Goal: Information Seeking & Learning: Learn about a topic

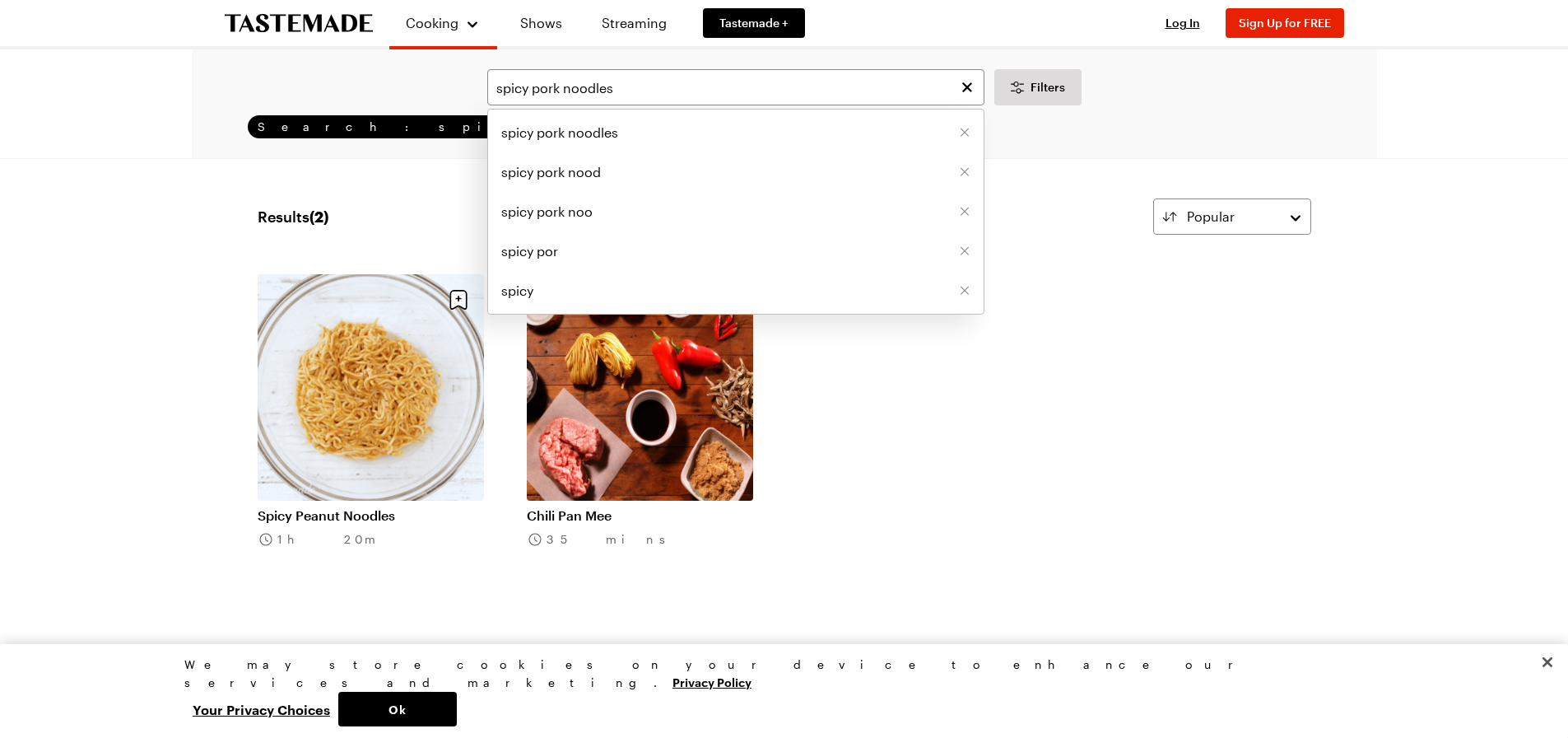
type input "spicy pork noodles"
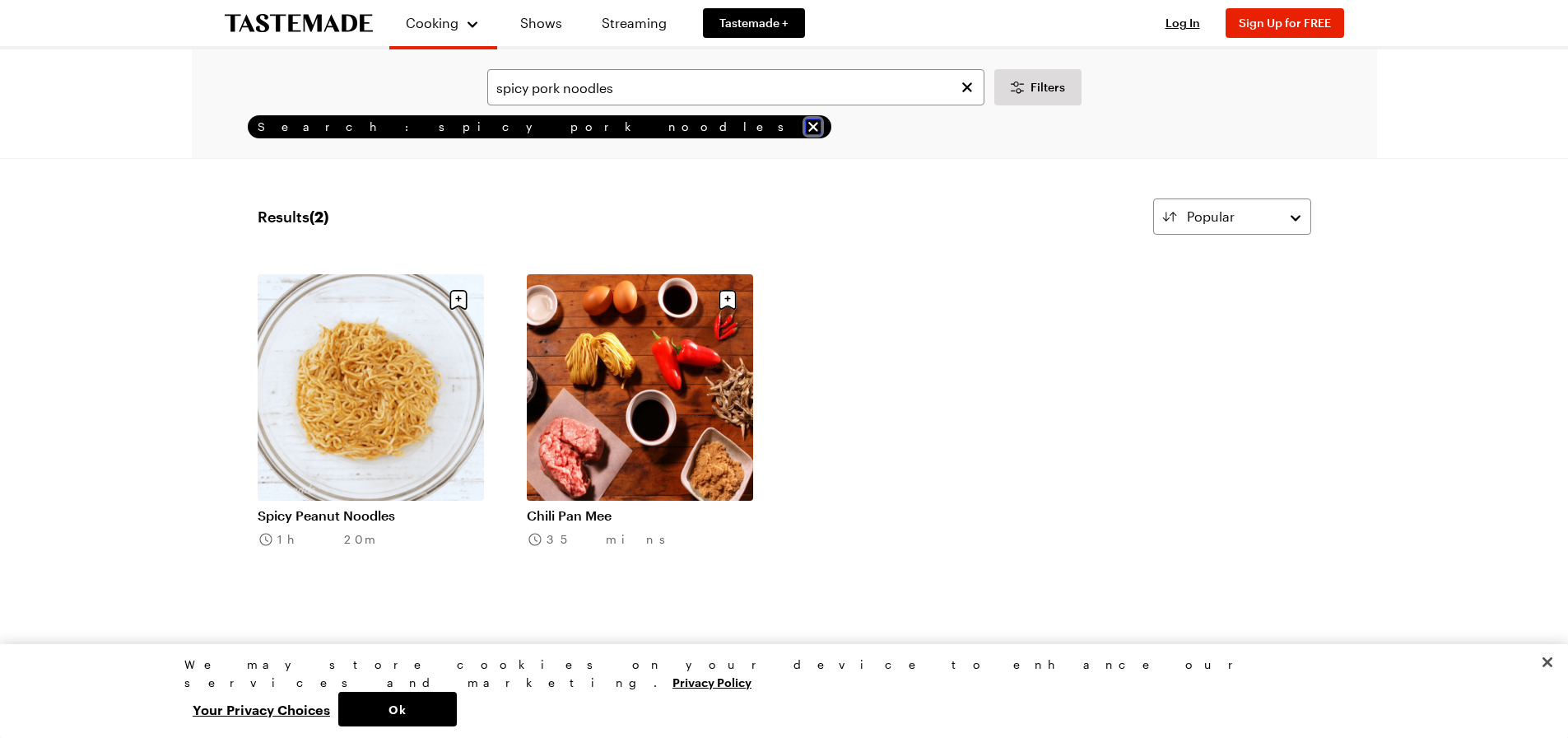
click at [809, 128] on icon "remove Search: spicy pork noodles" at bounding box center [814, 127] width 10 height 10
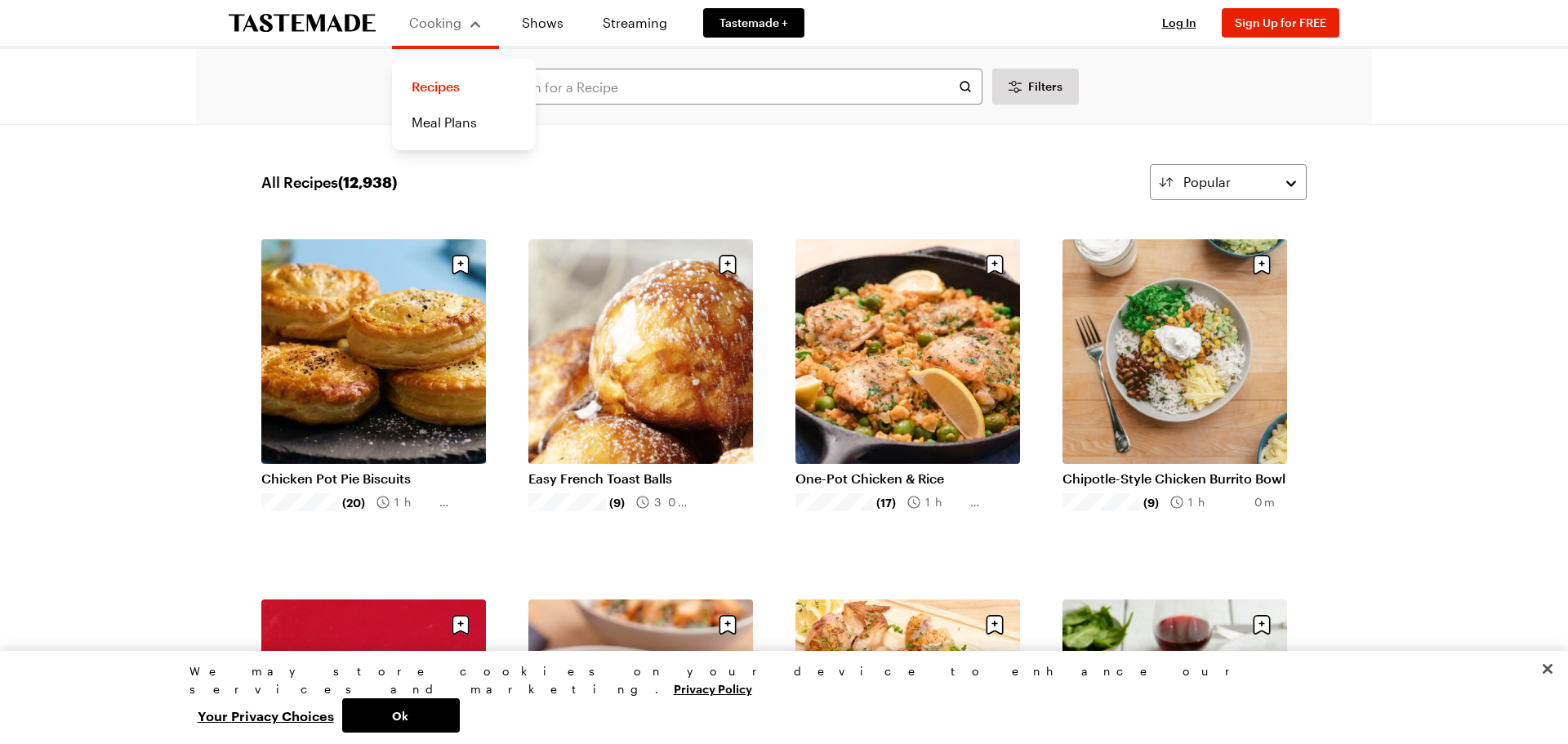
click at [471, 29] on div "Cooking" at bounding box center [445, 23] width 74 height 20
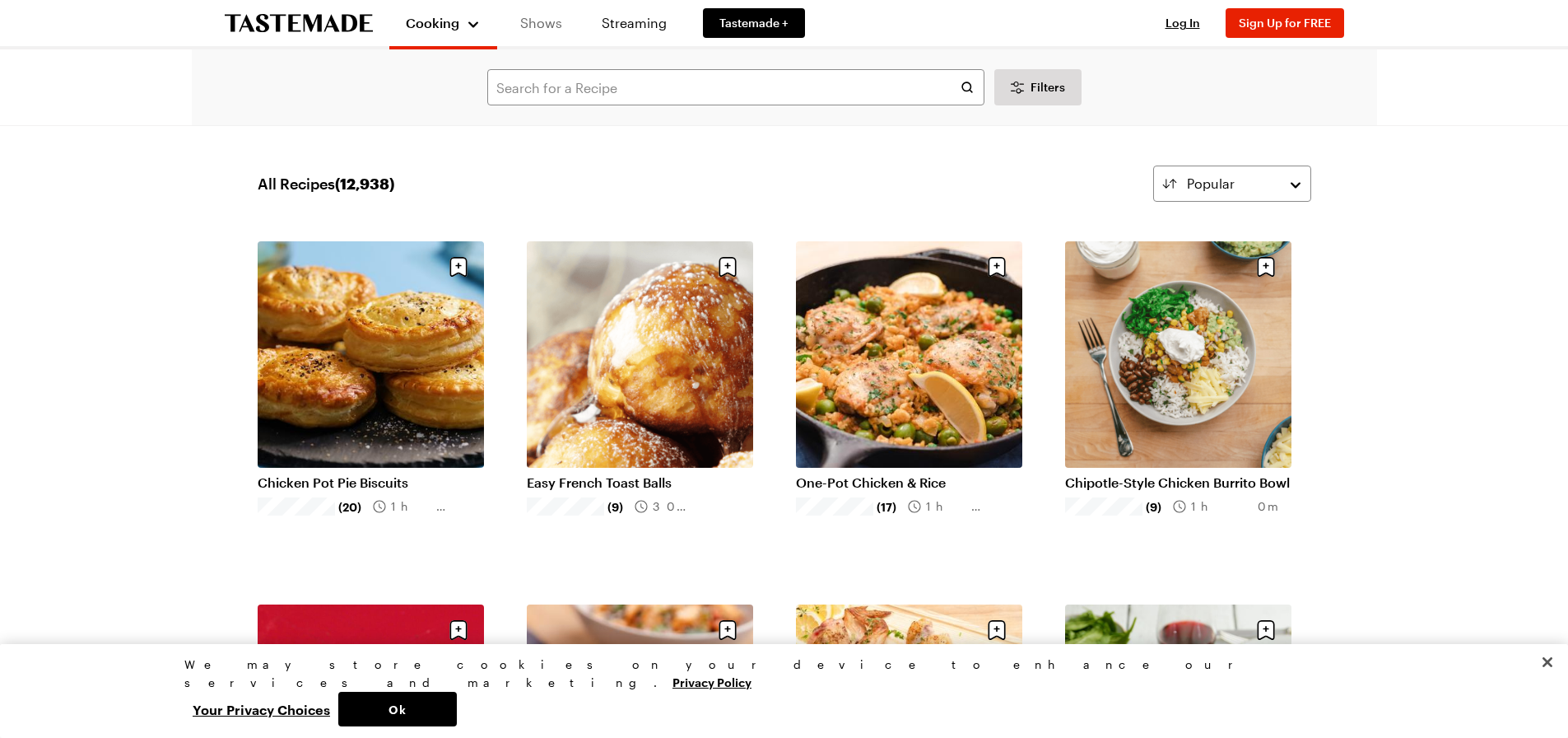
click at [545, 29] on link "Shows" at bounding box center [541, 23] width 75 height 46
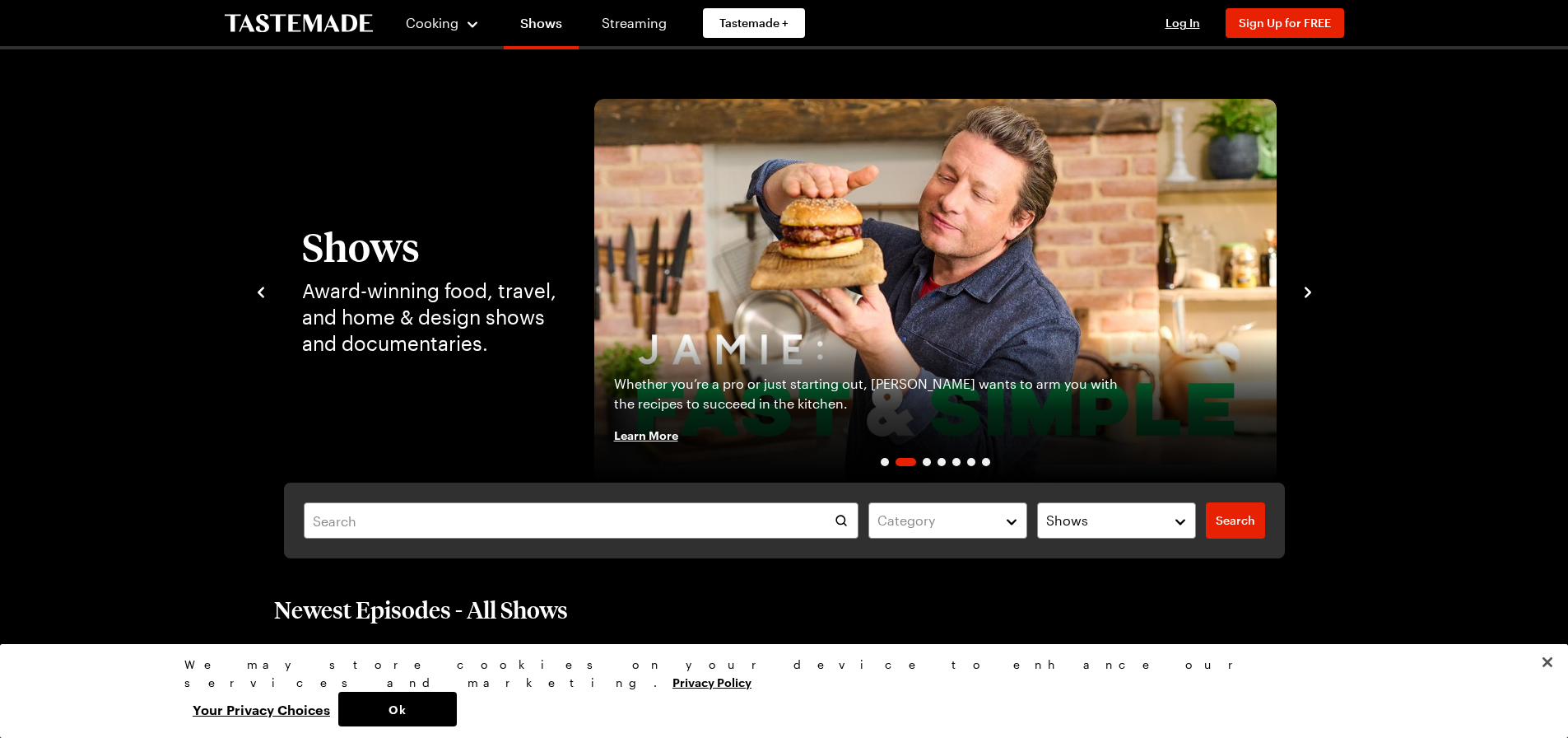
click at [876, 259] on img "2 / 7" at bounding box center [936, 291] width 683 height 384
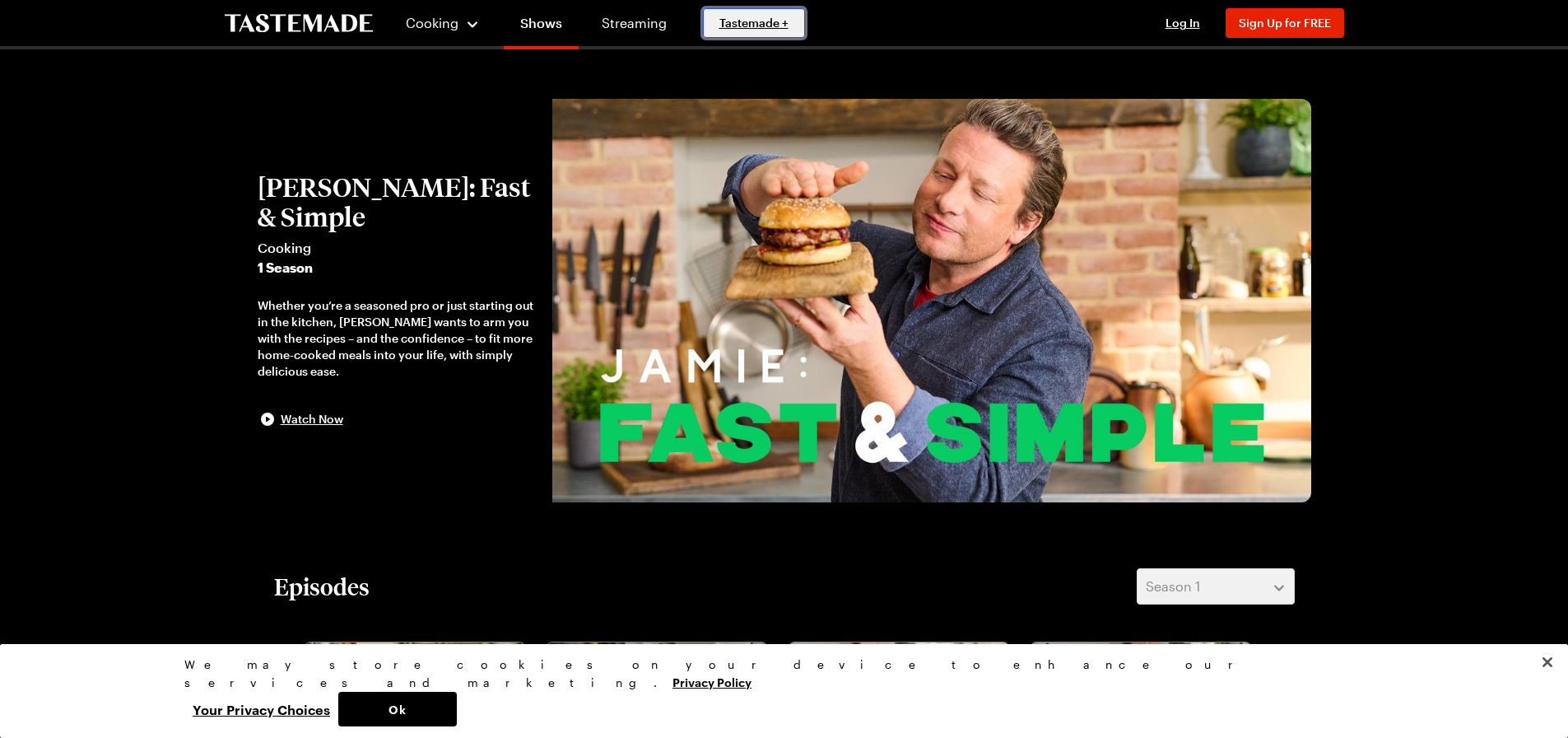
click at [748, 24] on span "Tastemade +" at bounding box center [754, 23] width 69 height 16
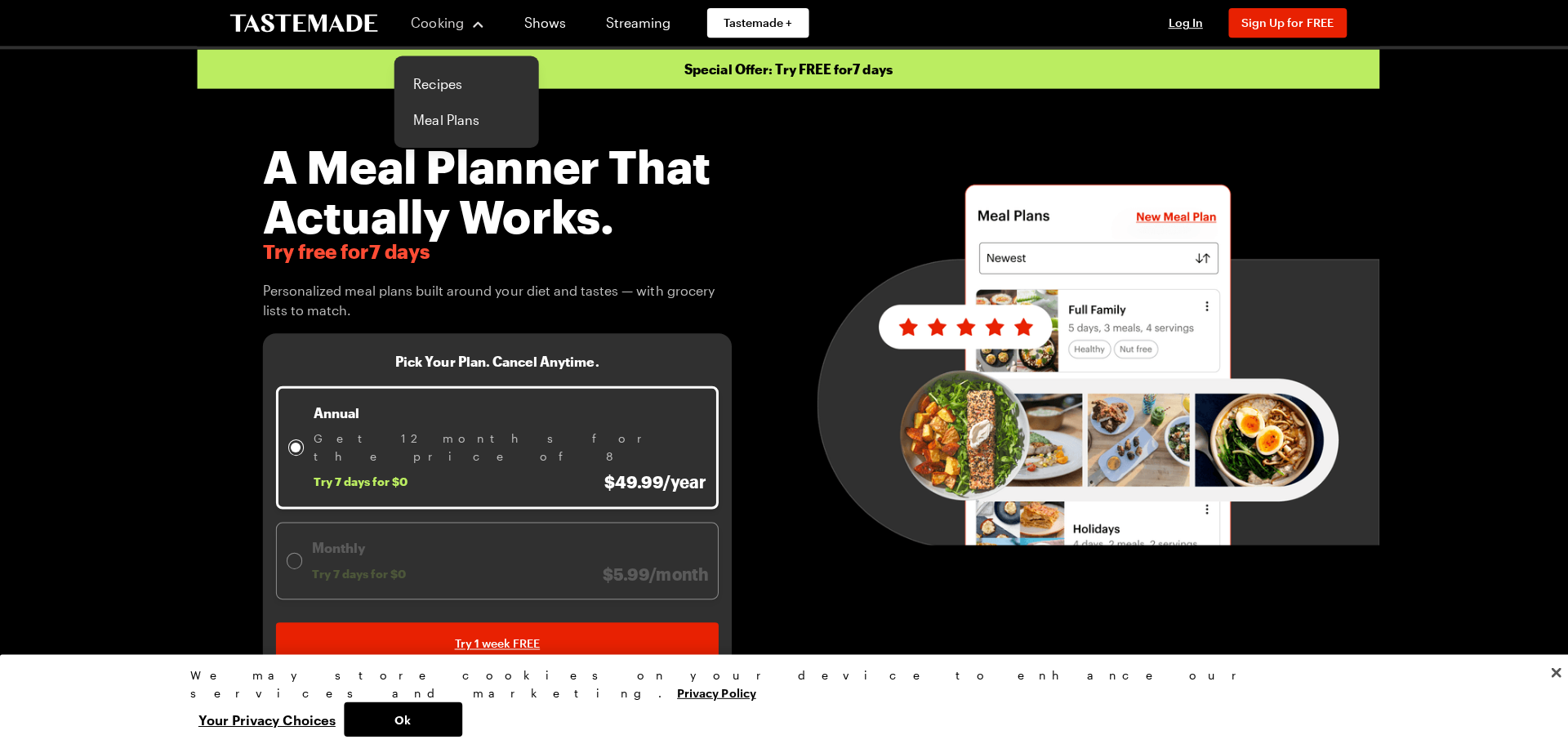
click at [461, 22] on div "Cooking" at bounding box center [445, 23] width 74 height 20
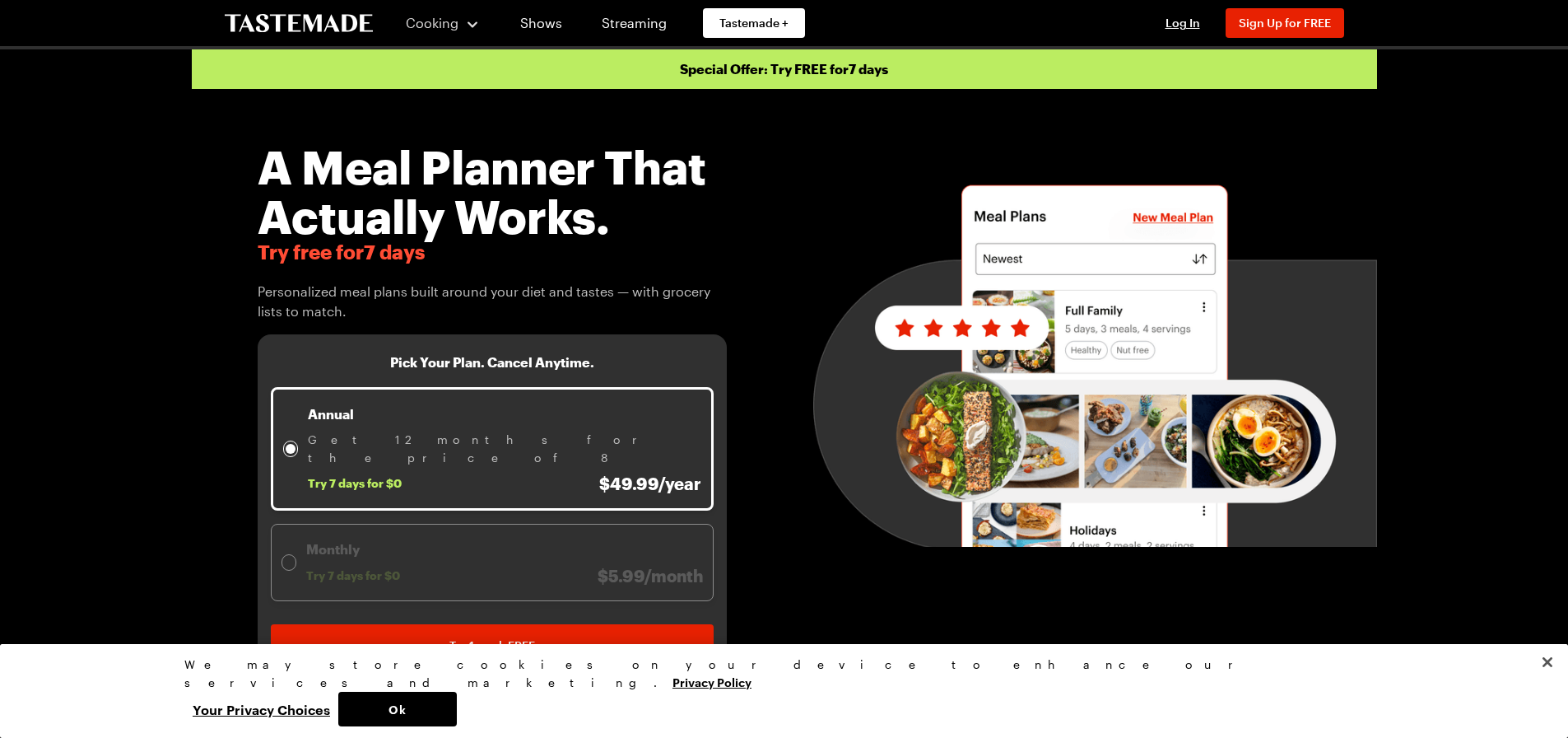
click at [418, 24] on span "Cooking" at bounding box center [432, 22] width 53 height 16
click at [437, 78] on link "Recipes" at bounding box center [462, 84] width 125 height 36
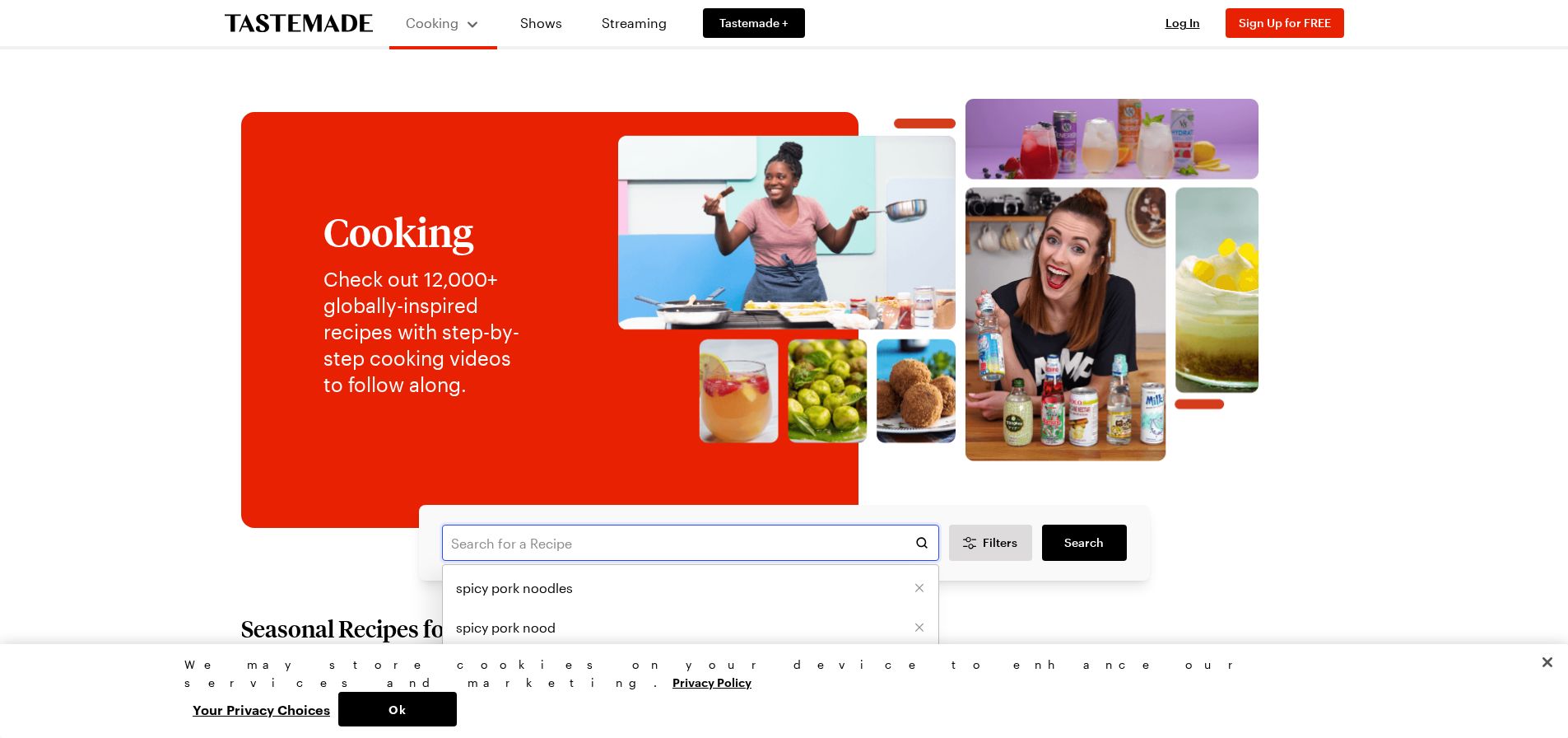
click at [665, 542] on input "text" at bounding box center [691, 543] width 497 height 36
type input "[PERSON_NAME] spicy pork noodles"
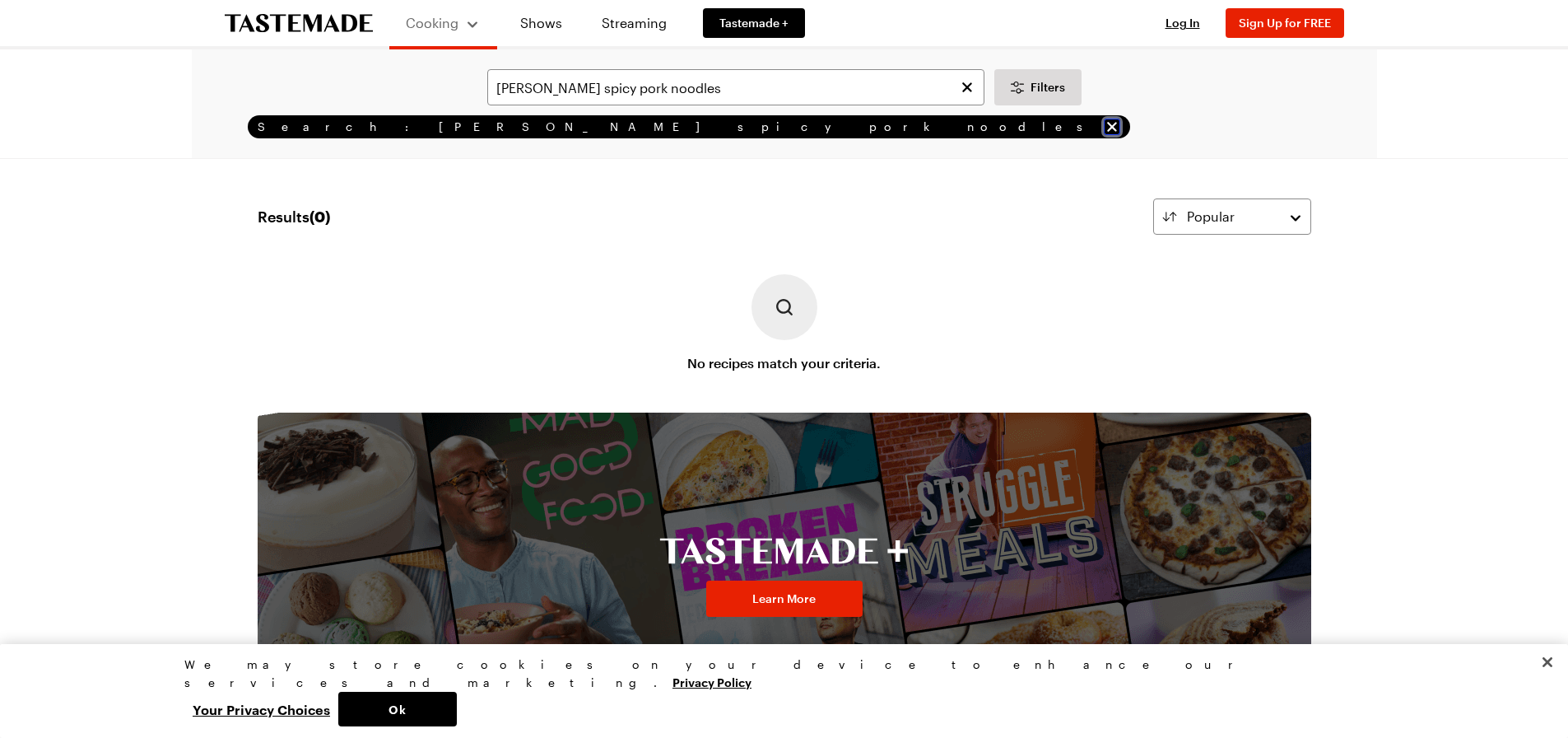
click at [1107, 129] on icon "remove Search: jamie Oliver spicy pork noodles" at bounding box center [1112, 127] width 10 height 10
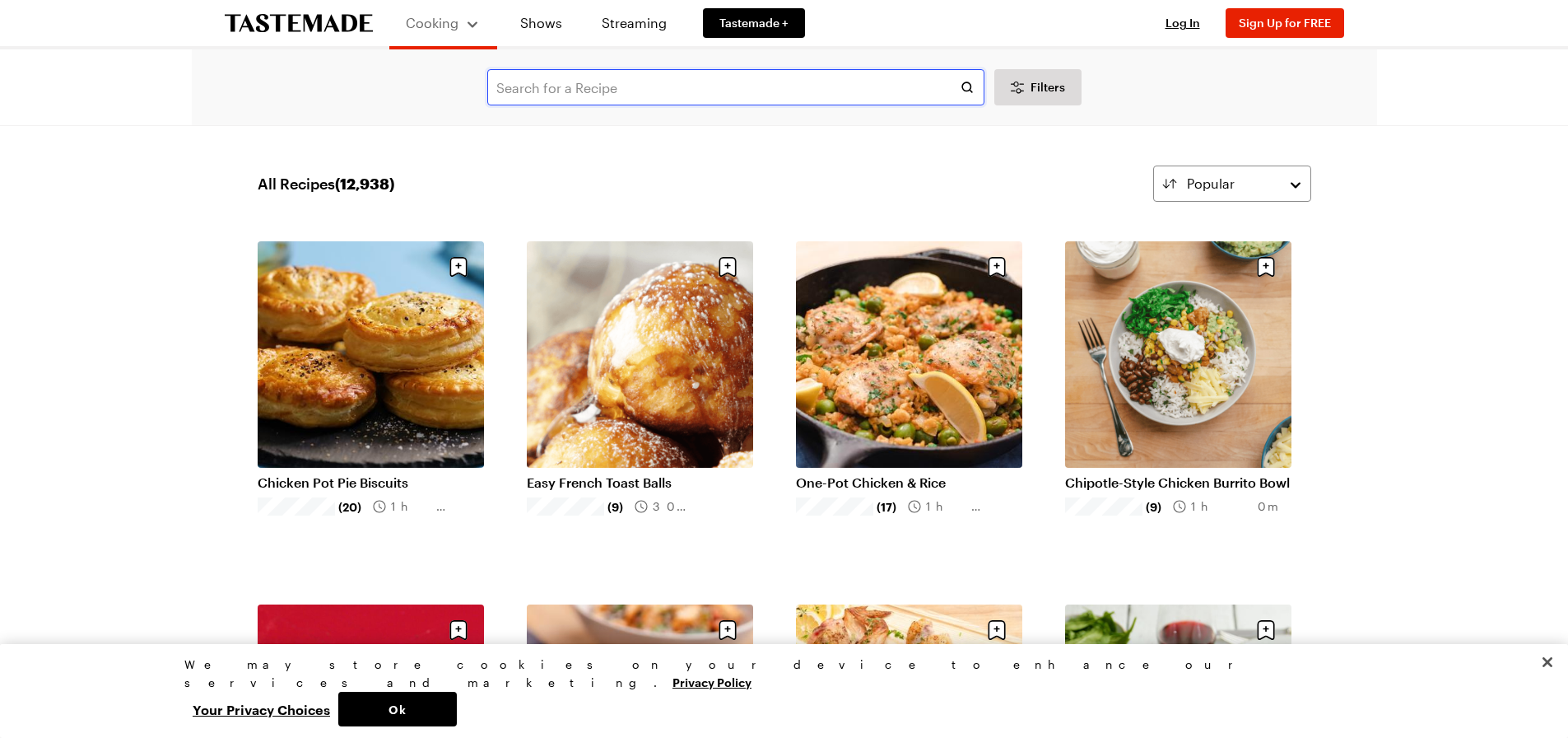
click at [628, 74] on input "text" at bounding box center [736, 87] width 497 height 36
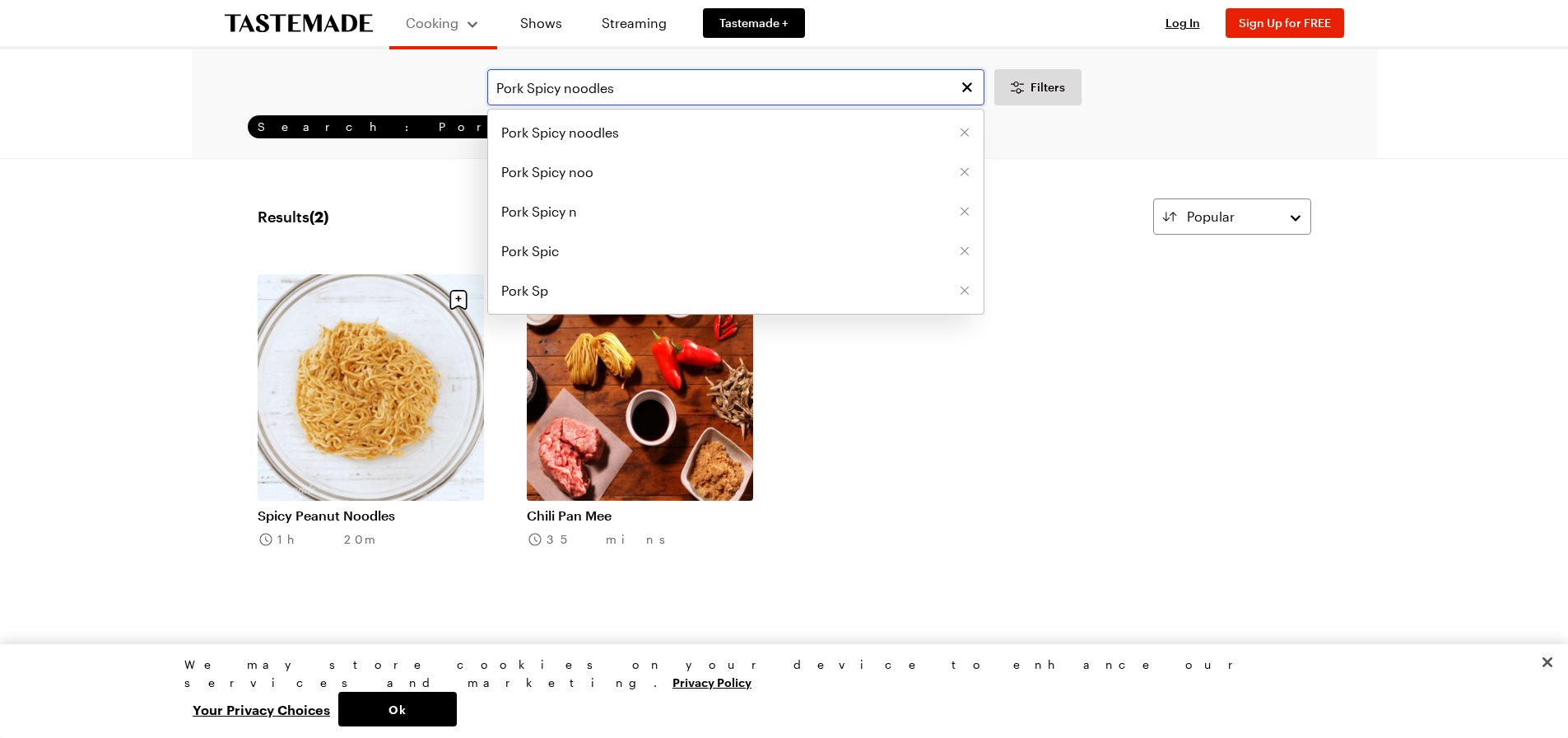
type input "Pork Spicy noodles"
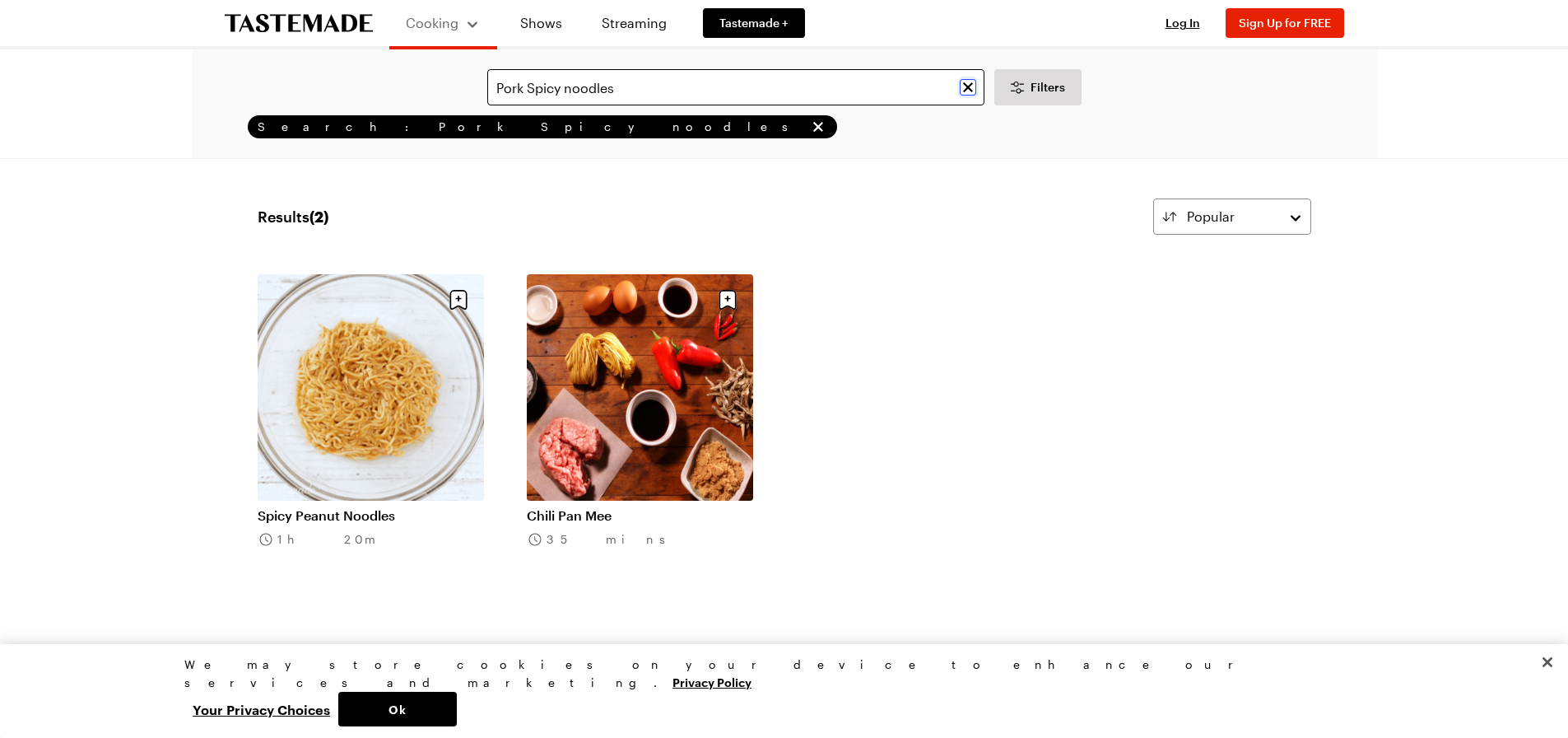
click at [966, 86] on icon "Clear search" at bounding box center [968, 87] width 10 height 10
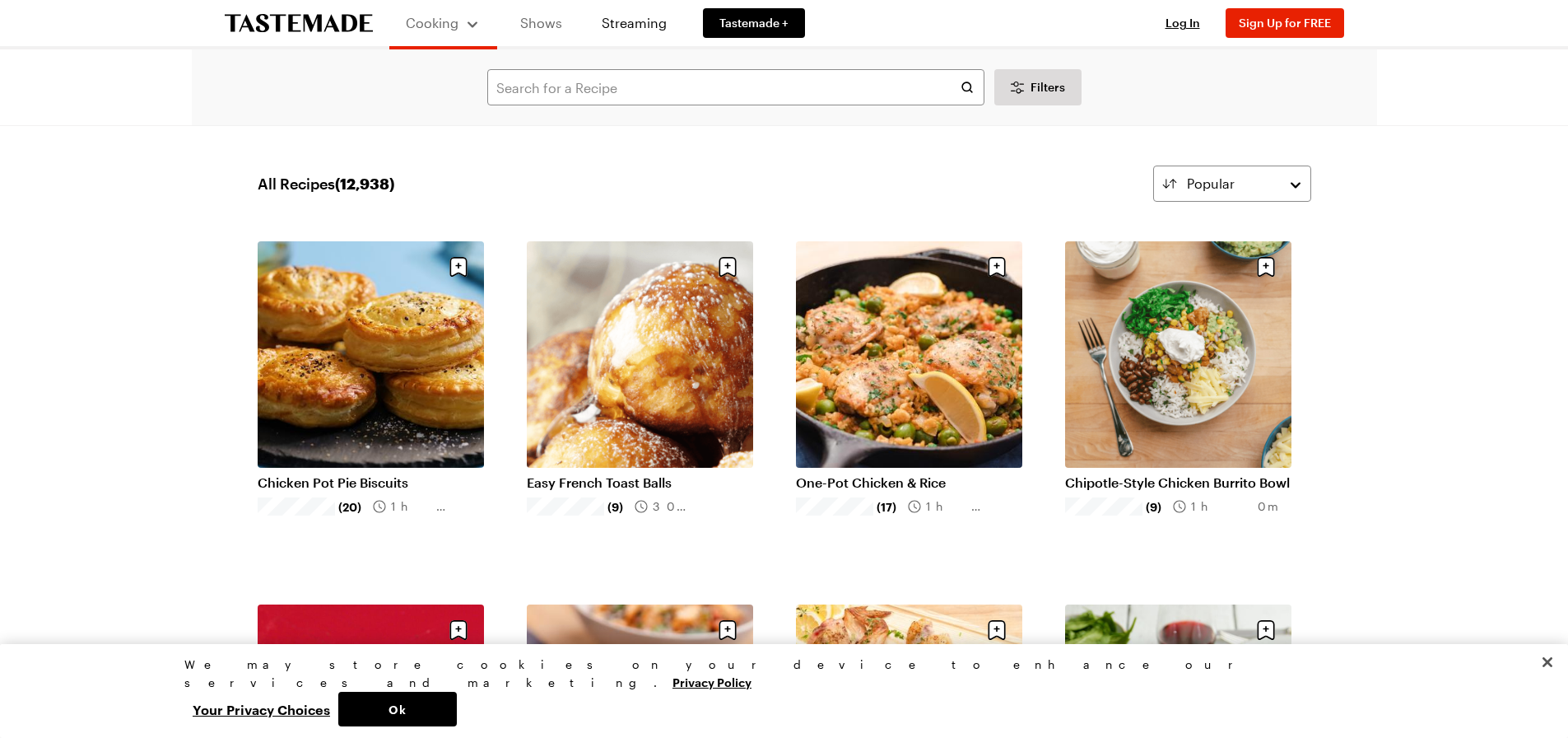
click at [547, 21] on link "Shows" at bounding box center [541, 23] width 75 height 46
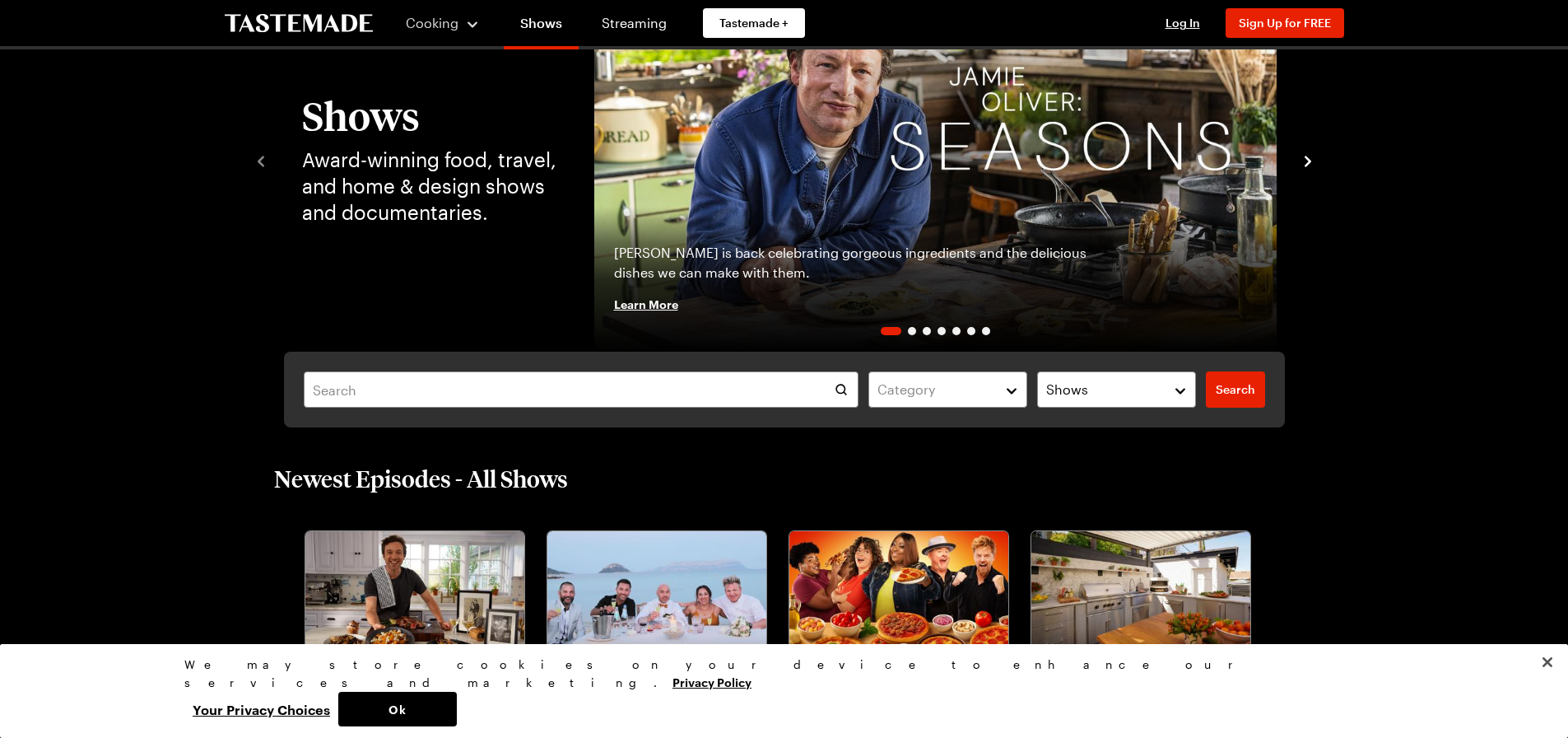
scroll to position [329, 0]
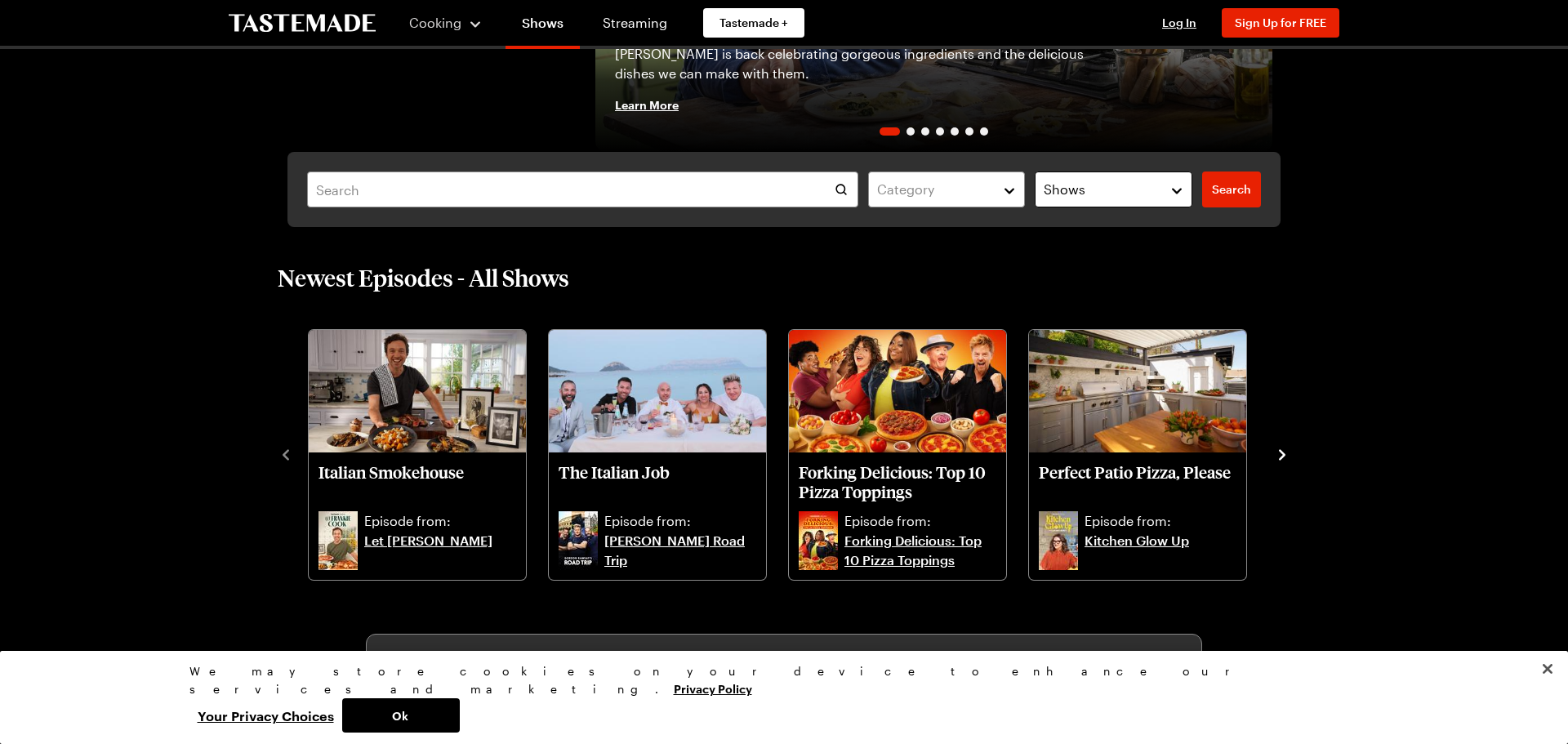
click at [1171, 194] on button "Shows" at bounding box center [1114, 189] width 158 height 36
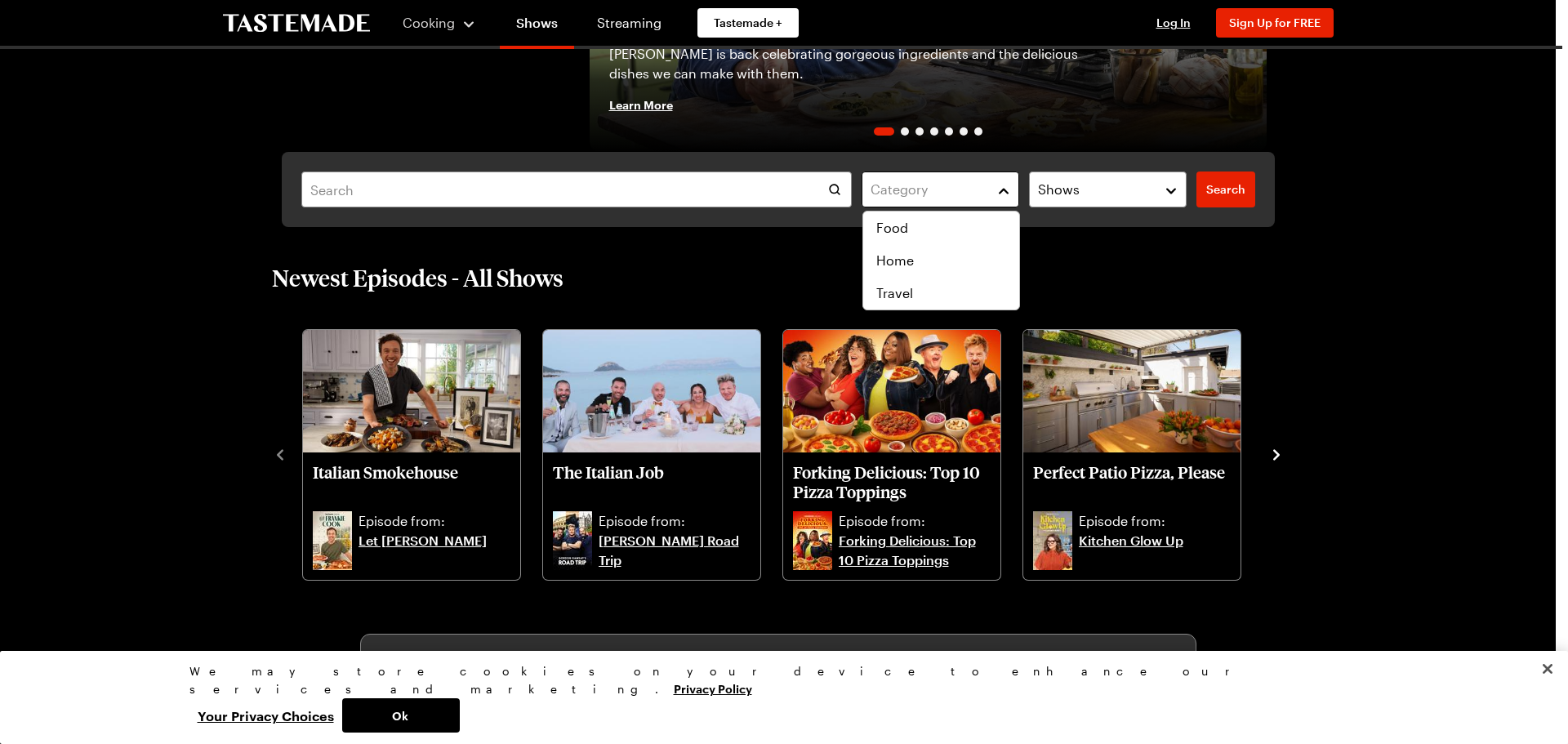
click at [914, 185] on div "Category" at bounding box center [928, 189] width 115 height 20
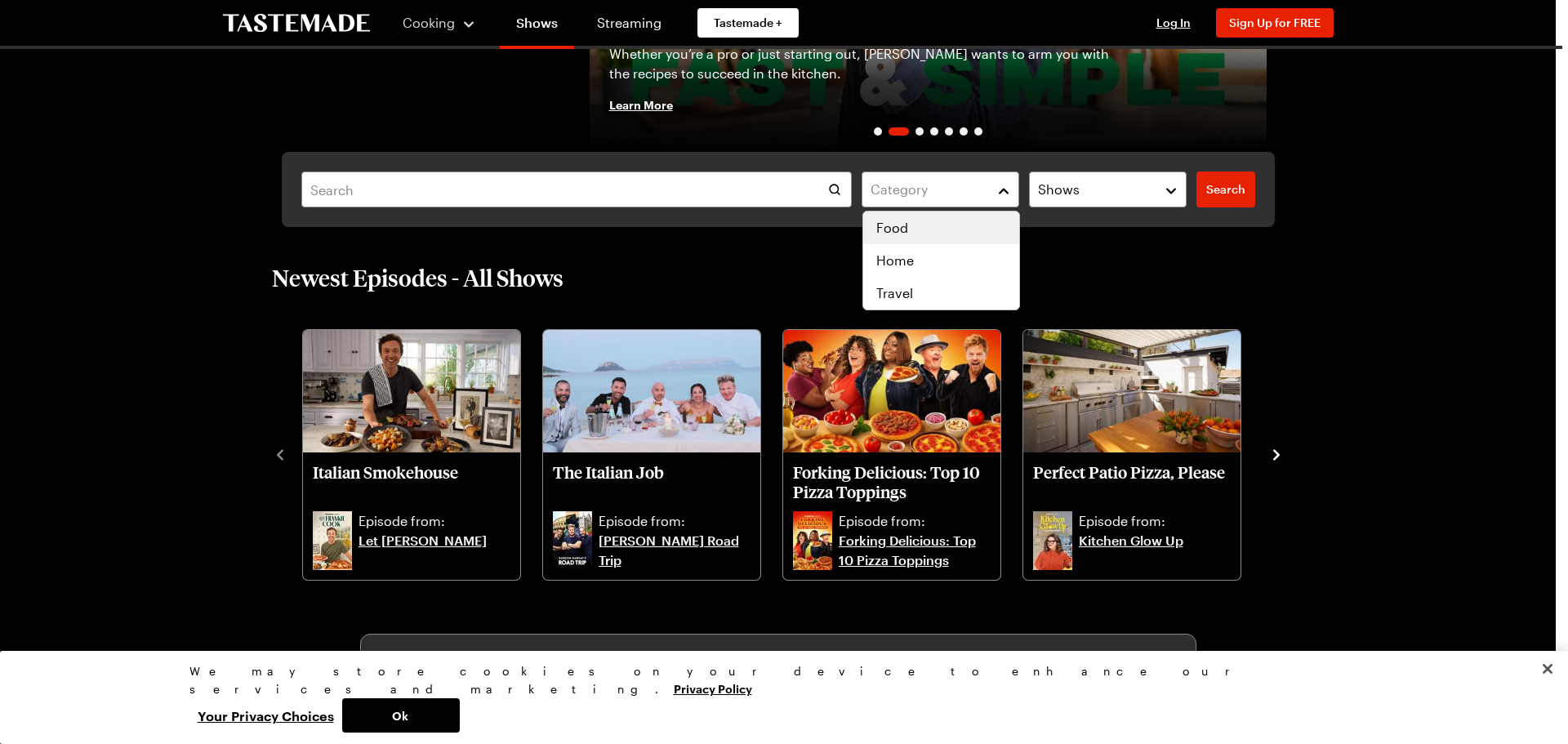
click at [900, 227] on span "Food" at bounding box center [892, 228] width 32 height 20
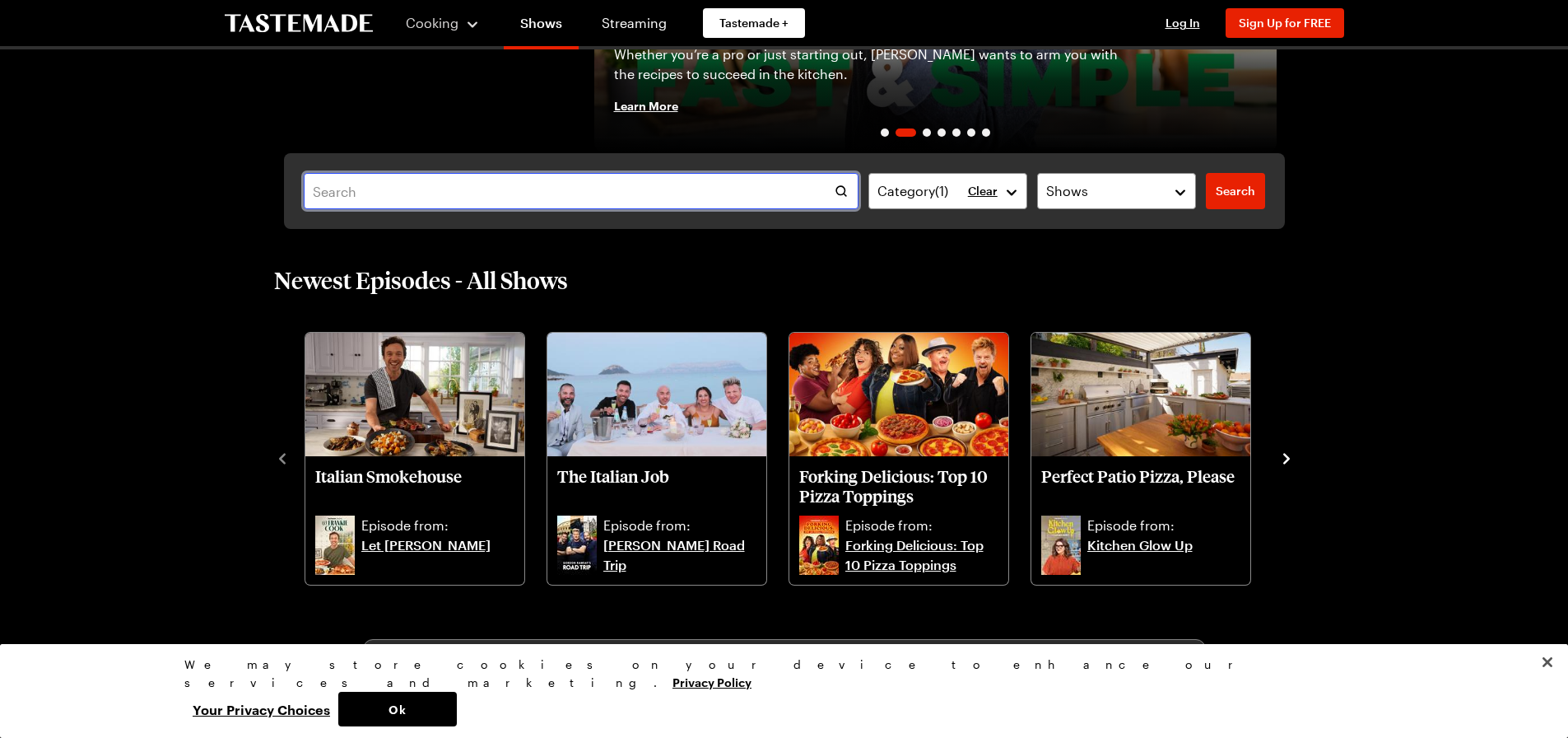
click at [572, 181] on input "text" at bounding box center [581, 191] width 556 height 36
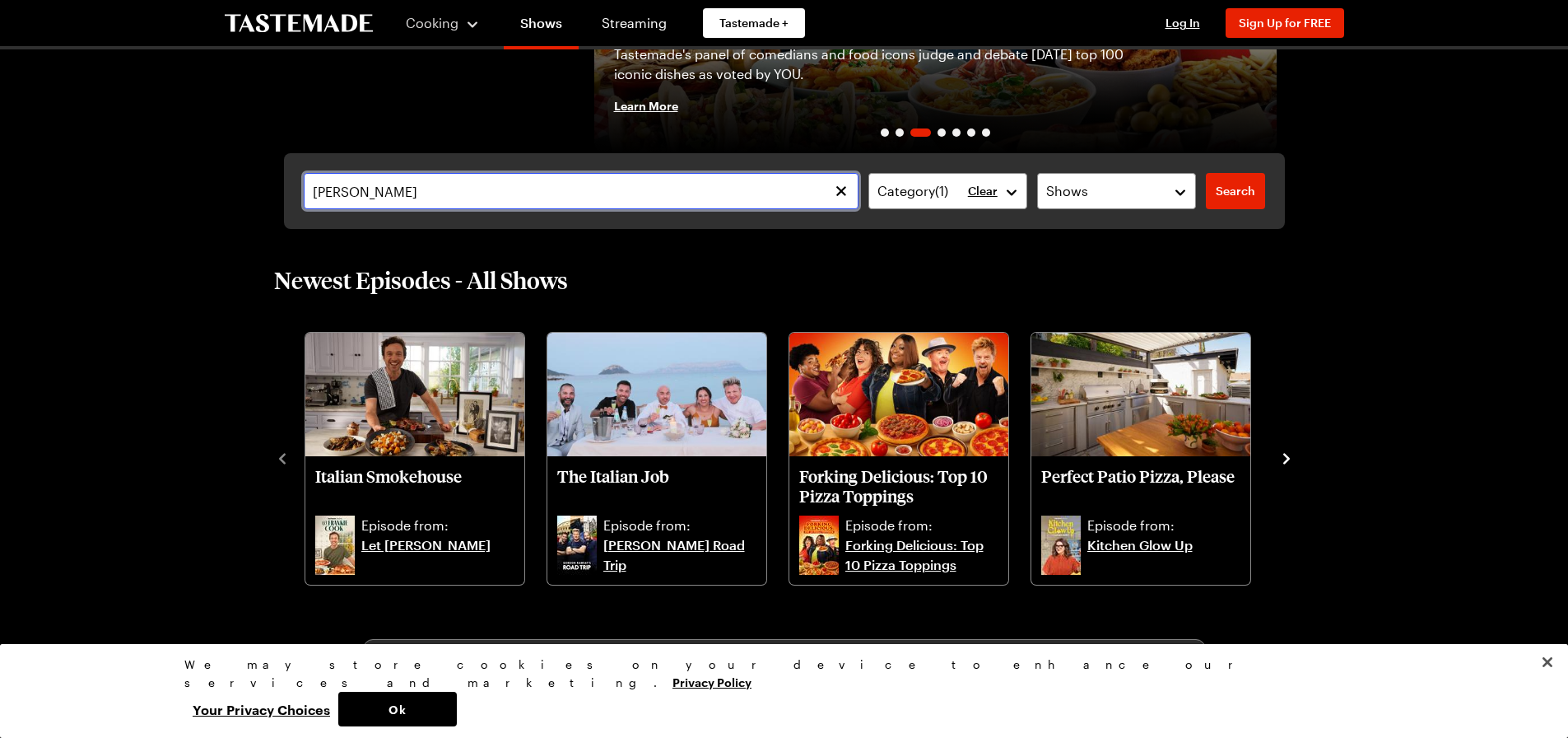
type input "[PERSON_NAME]"
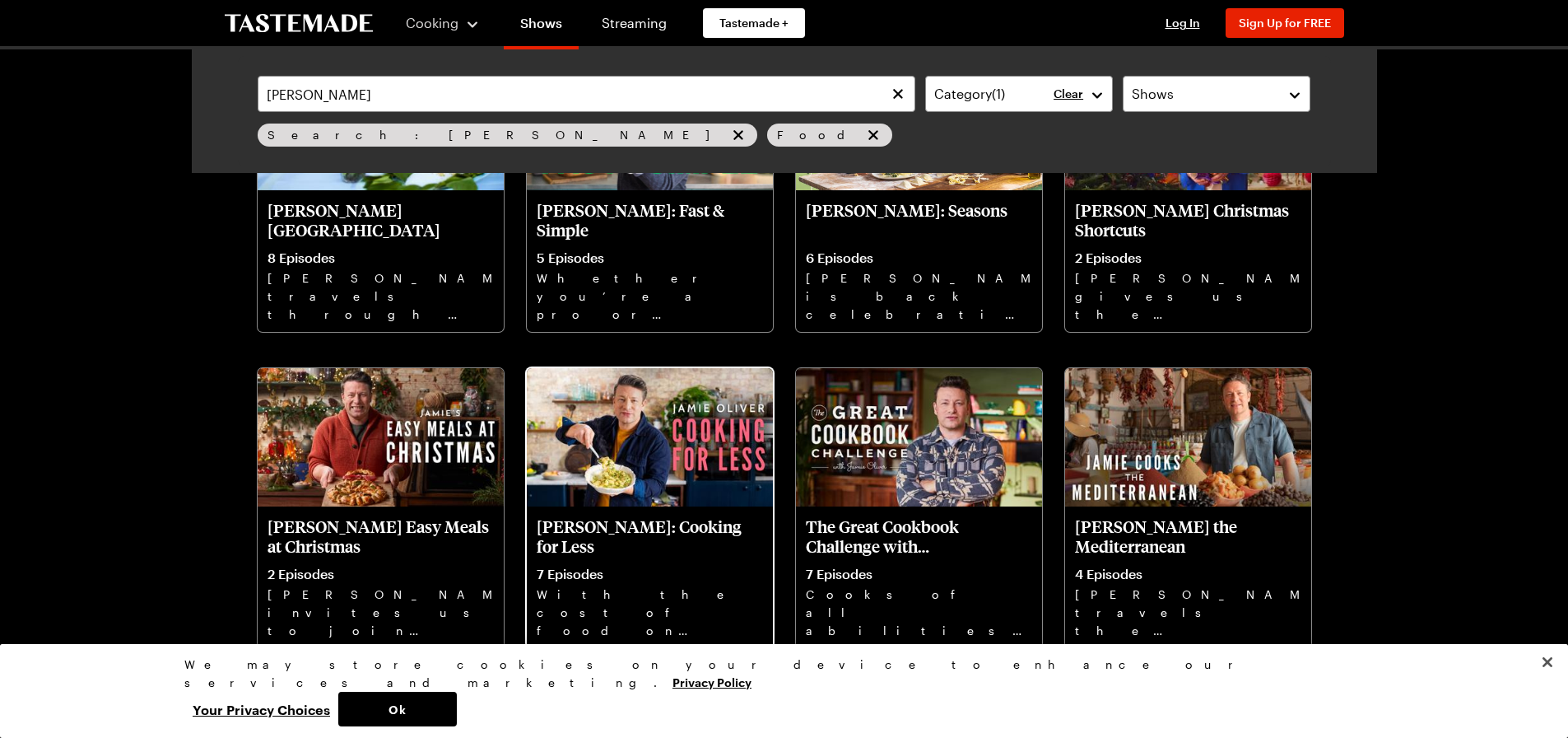
scroll to position [247, 0]
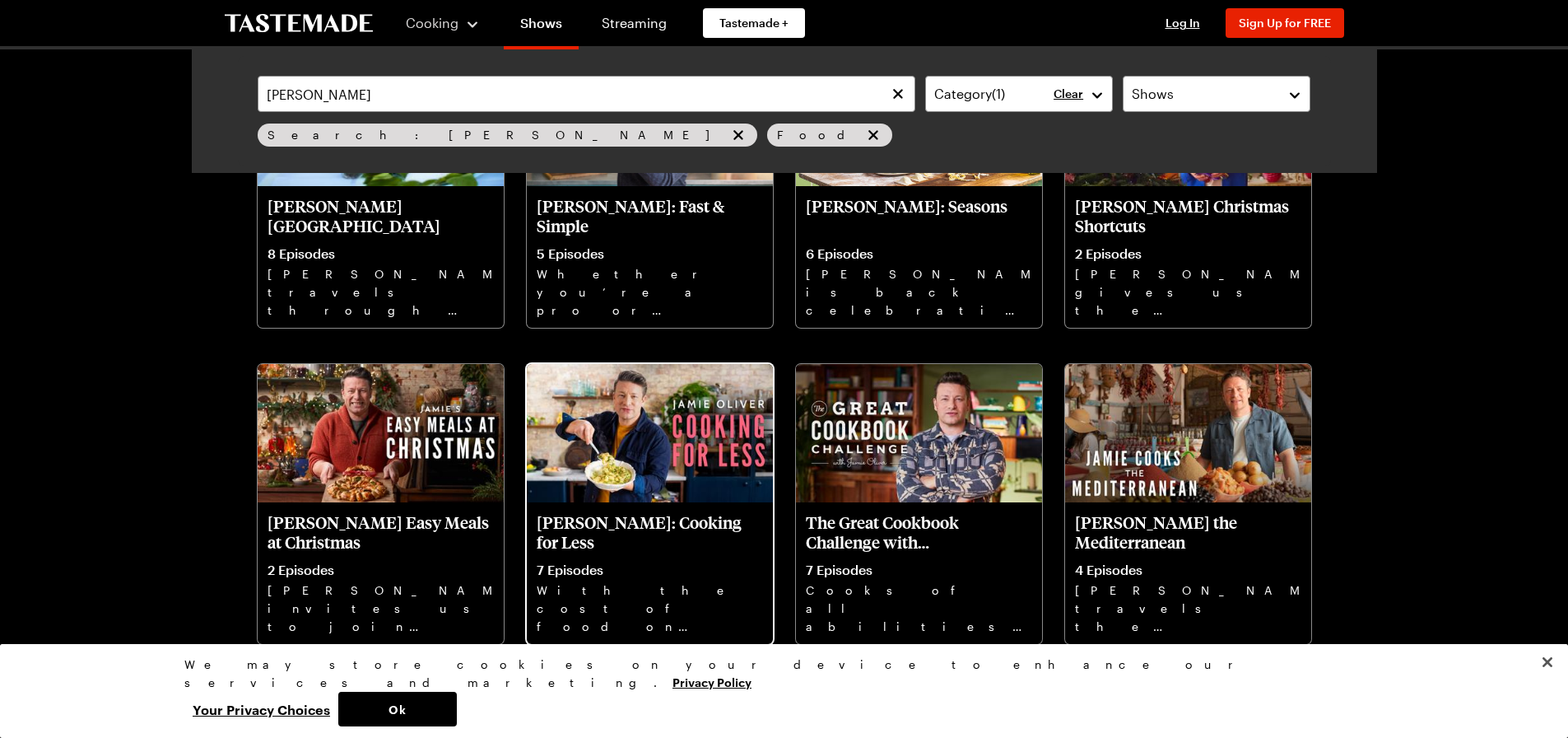
click at [711, 425] on img at bounding box center [650, 433] width 246 height 138
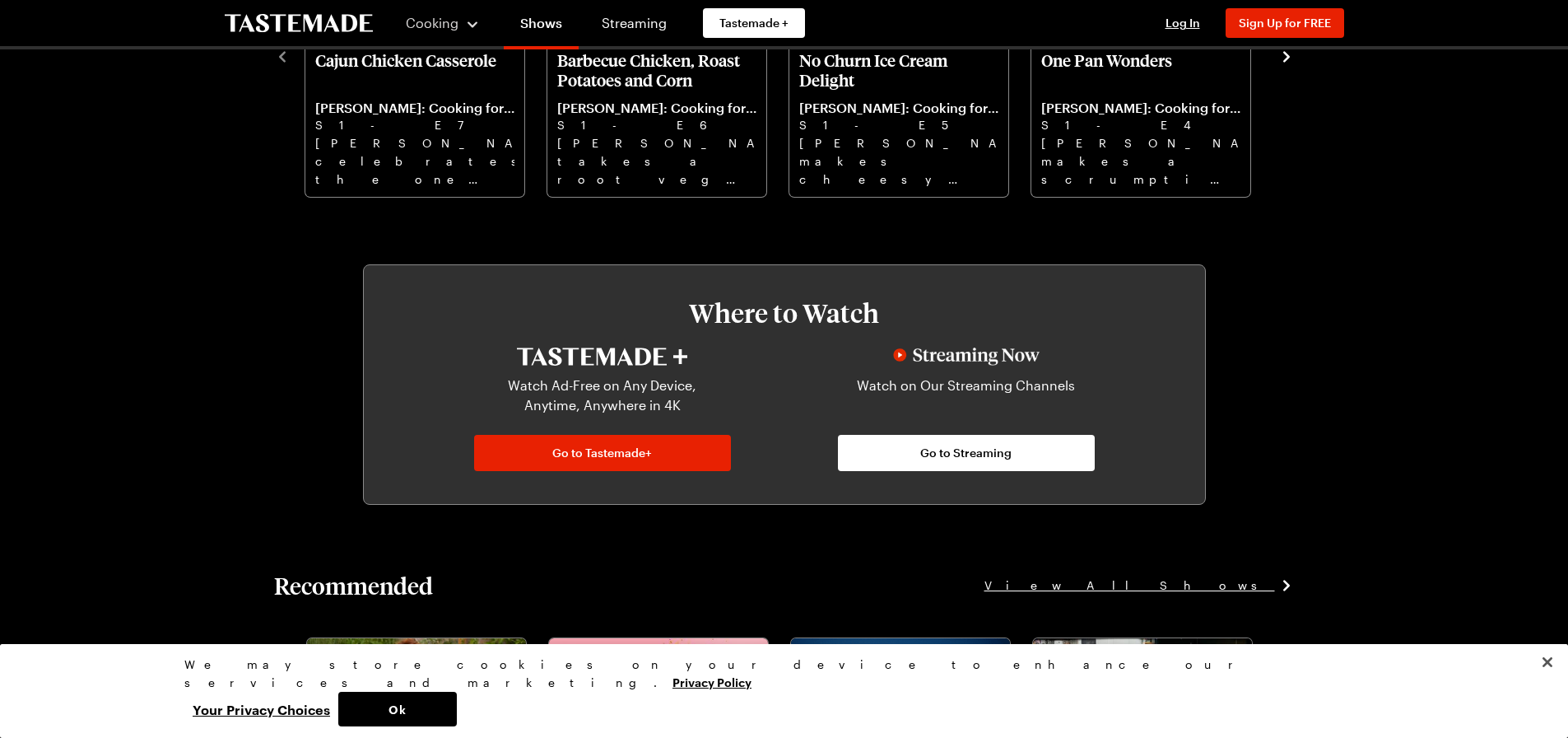
scroll to position [494, 0]
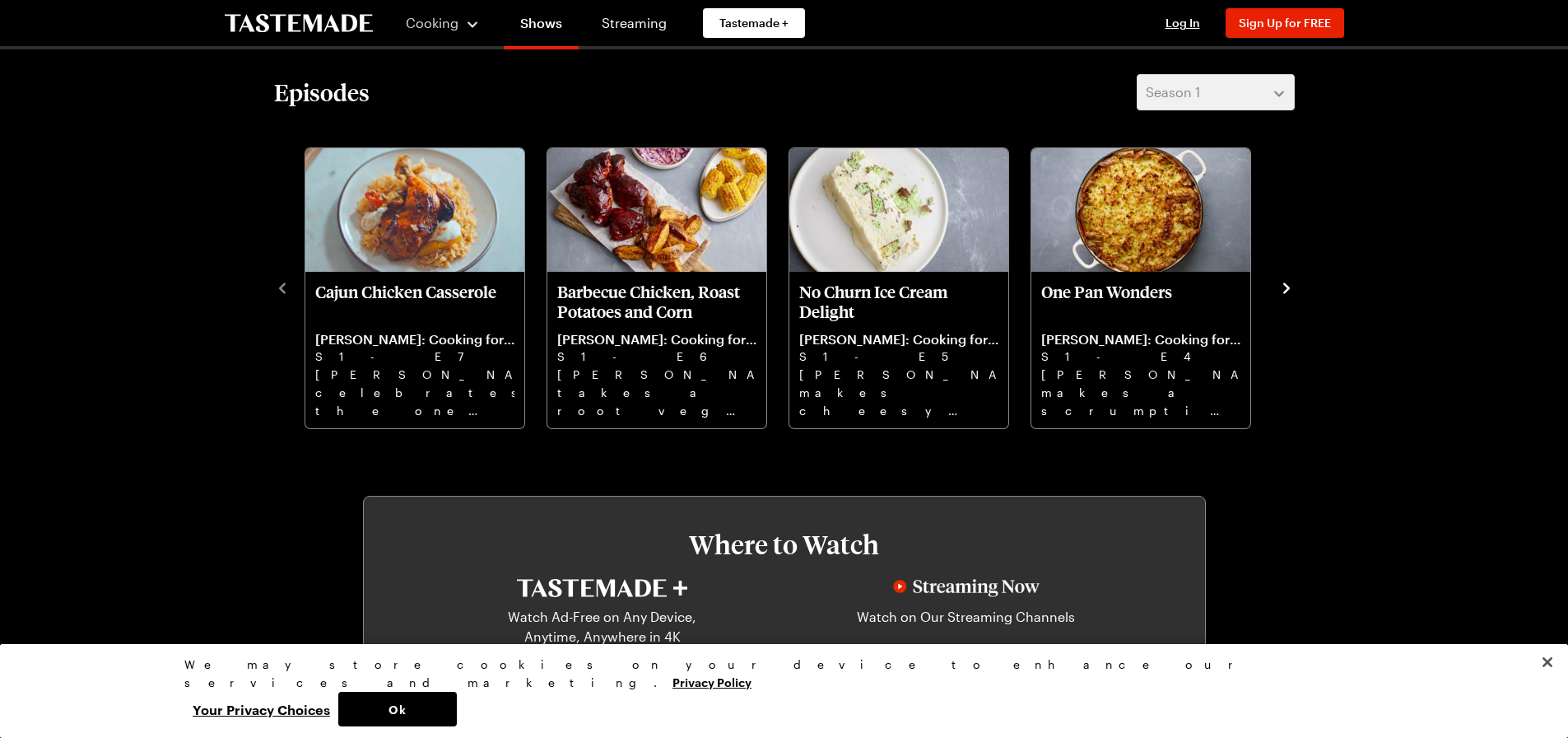
click at [1284, 286] on icon "navigate to next item" at bounding box center [1286, 288] width 16 height 16
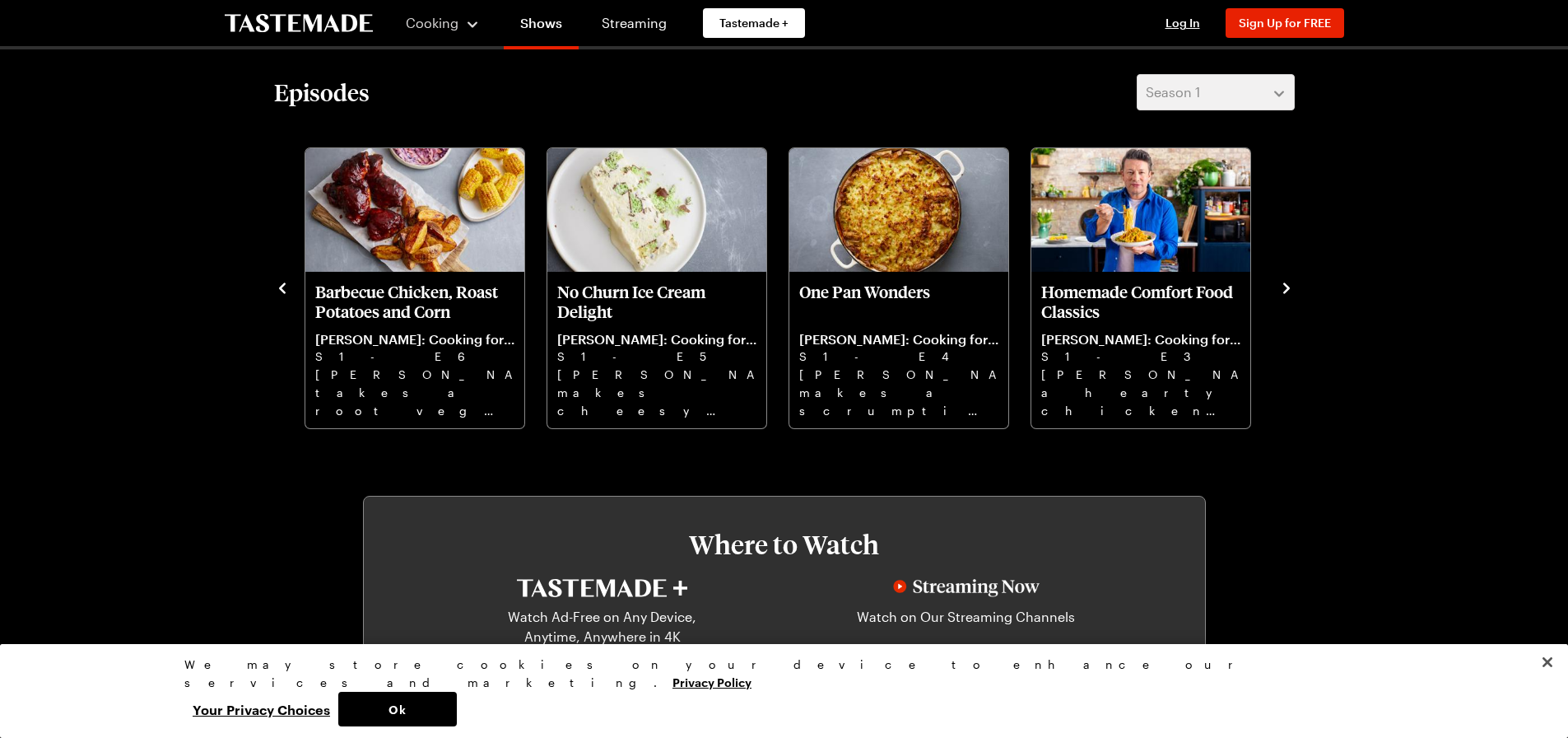
click at [1281, 289] on icon "navigate to next item" at bounding box center [1286, 288] width 16 height 16
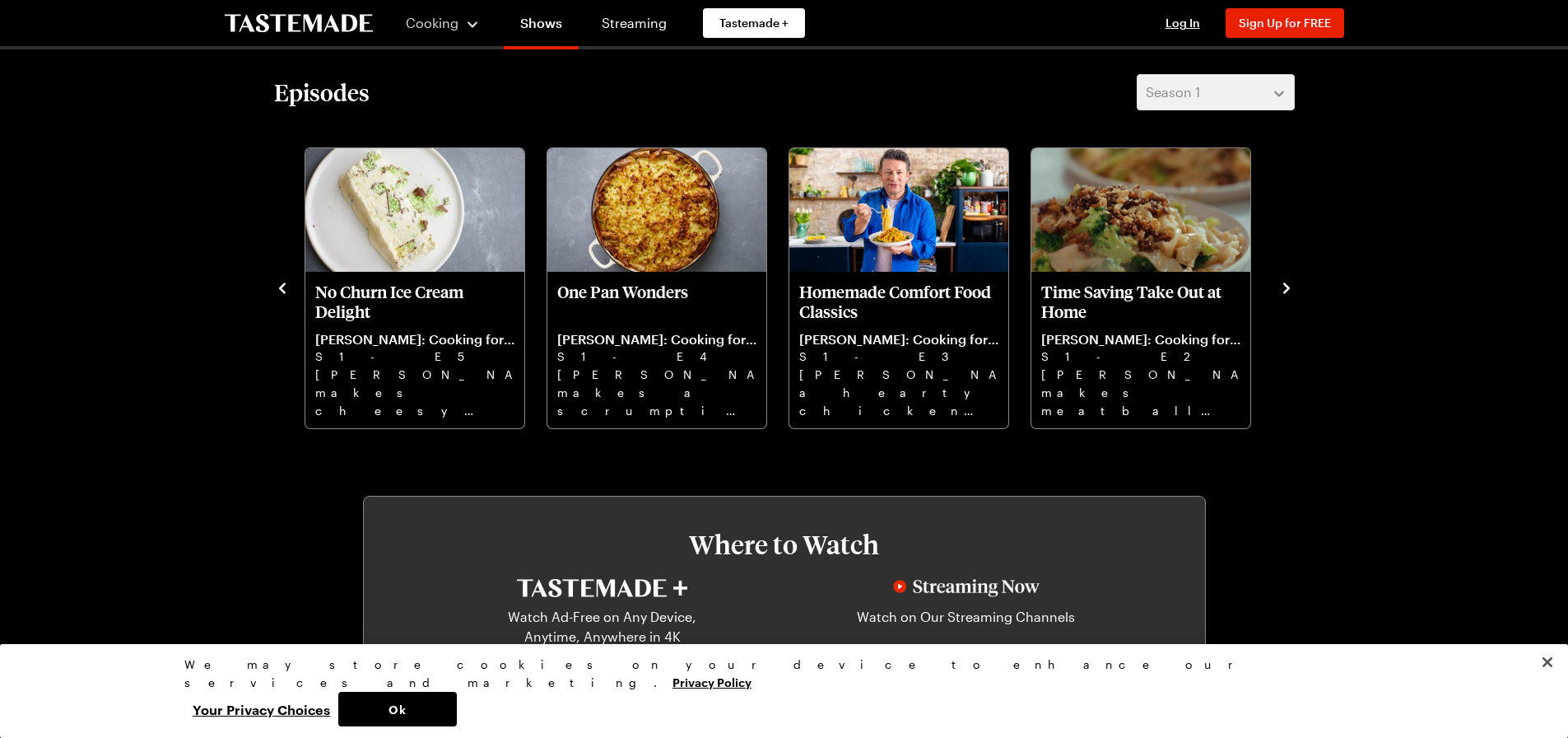
click at [1281, 289] on icon "navigate to next item" at bounding box center [1286, 288] width 16 height 16
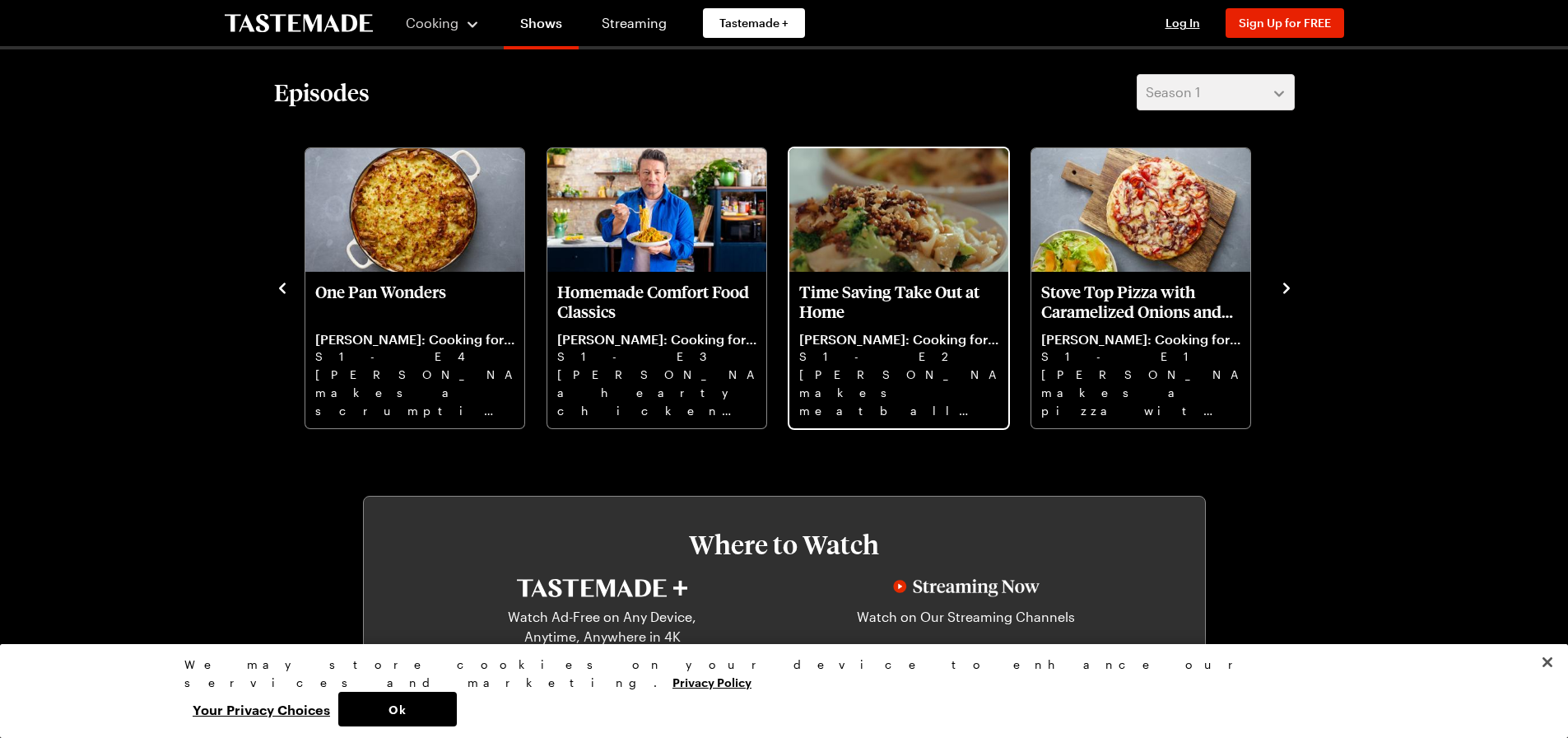
click at [850, 241] on img "Time Saving Take Out at Home" at bounding box center [899, 210] width 219 height 124
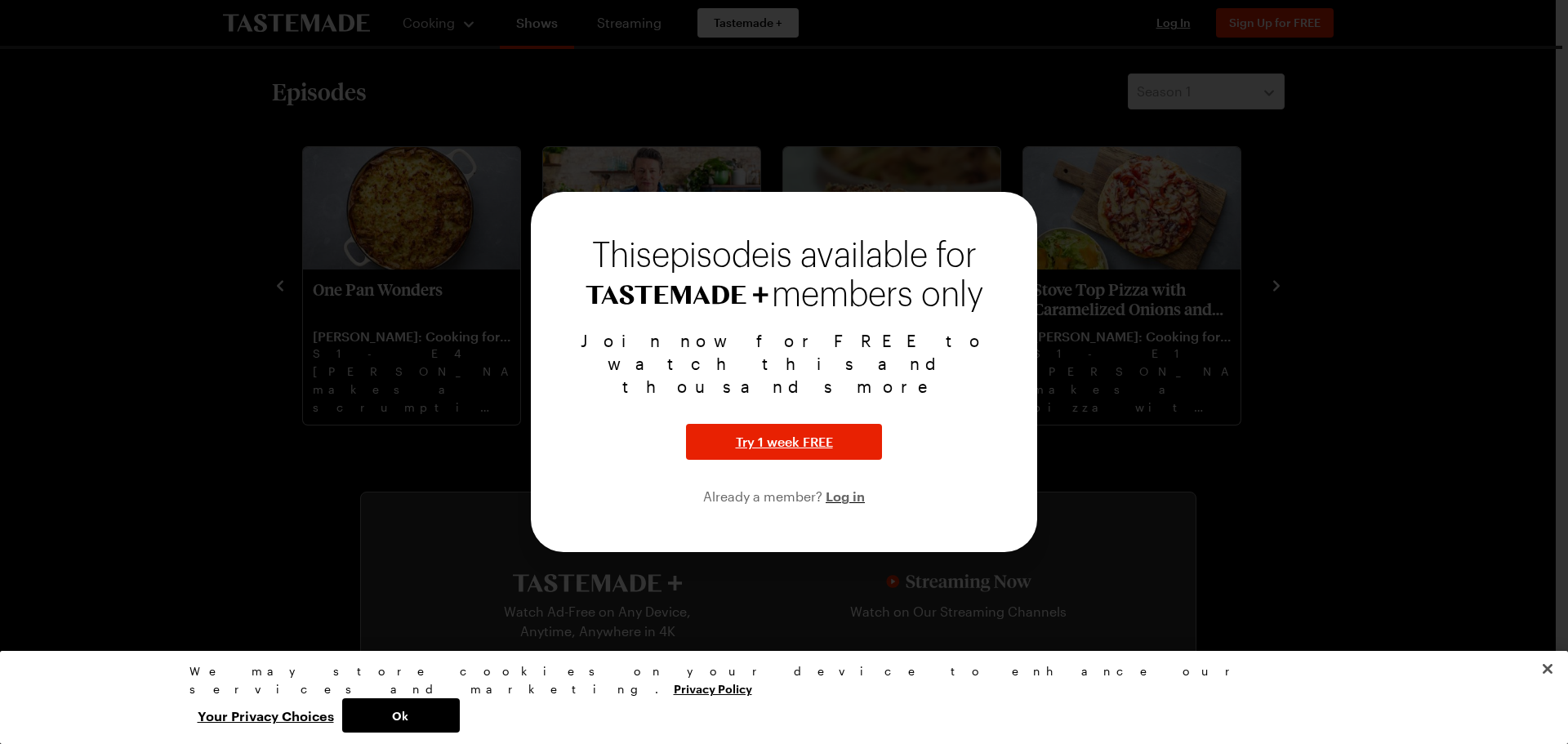
click at [958, 388] on div "Join now for FREE to watch this and thousands more Try 1 week FREE Already a me…" at bounding box center [784, 417] width 467 height 177
click at [1391, 357] on div at bounding box center [784, 372] width 1568 height 744
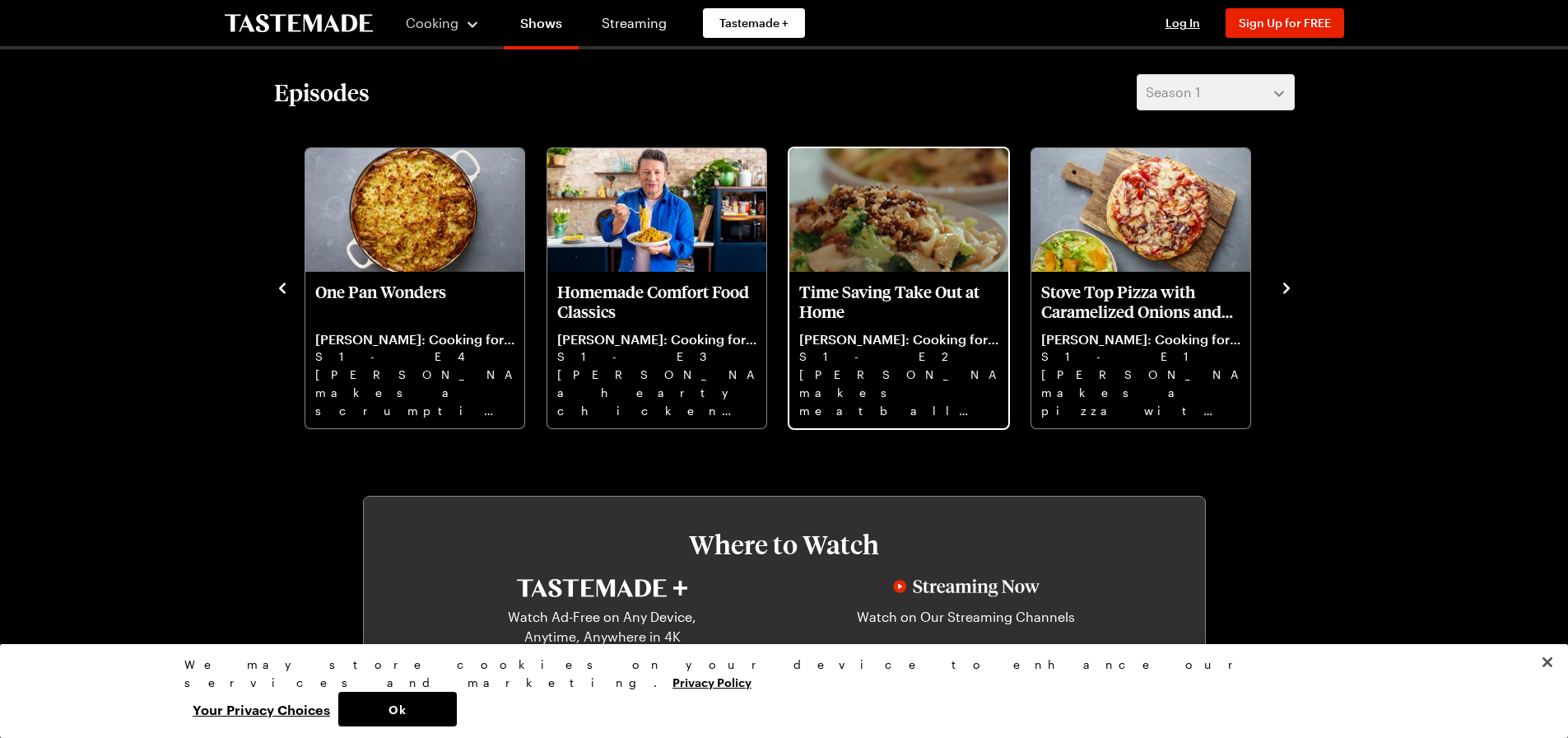
click at [838, 384] on p "[PERSON_NAME] makes meatball kebabs, crispy pork noodles, and a humble [PERSON_…" at bounding box center [899, 392] width 199 height 53
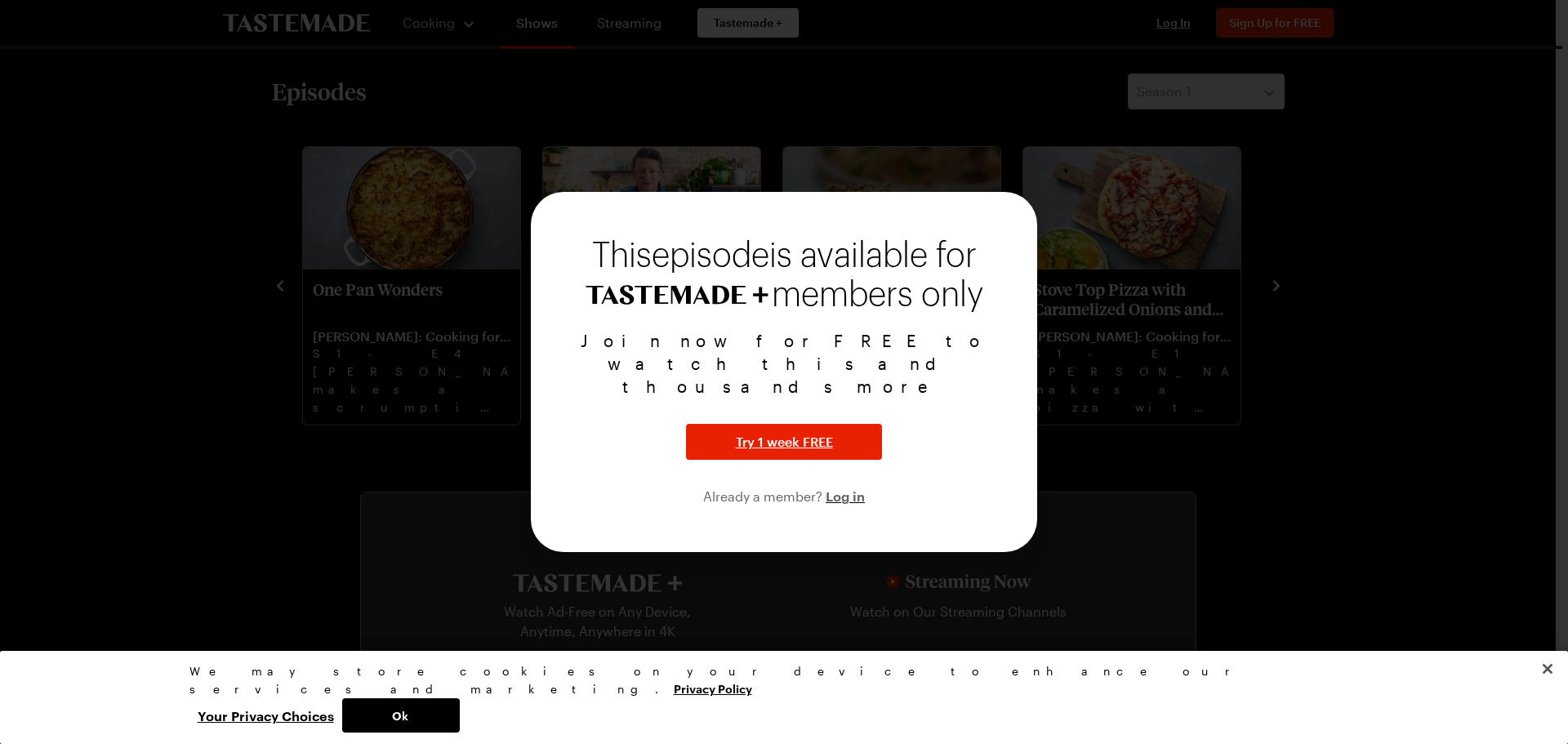
click at [1535, 167] on div at bounding box center [784, 372] width 1568 height 744
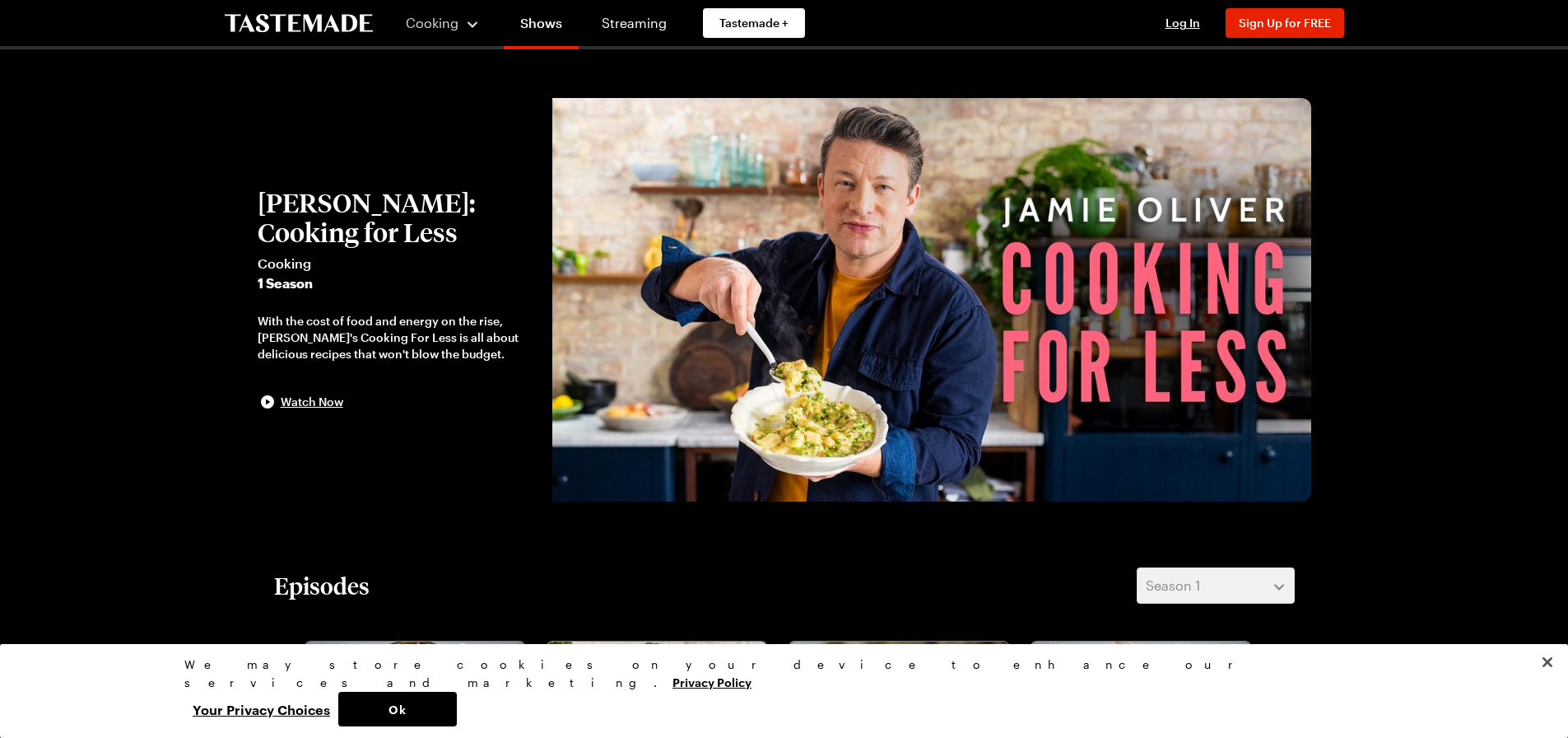
scroll to position [0, 0]
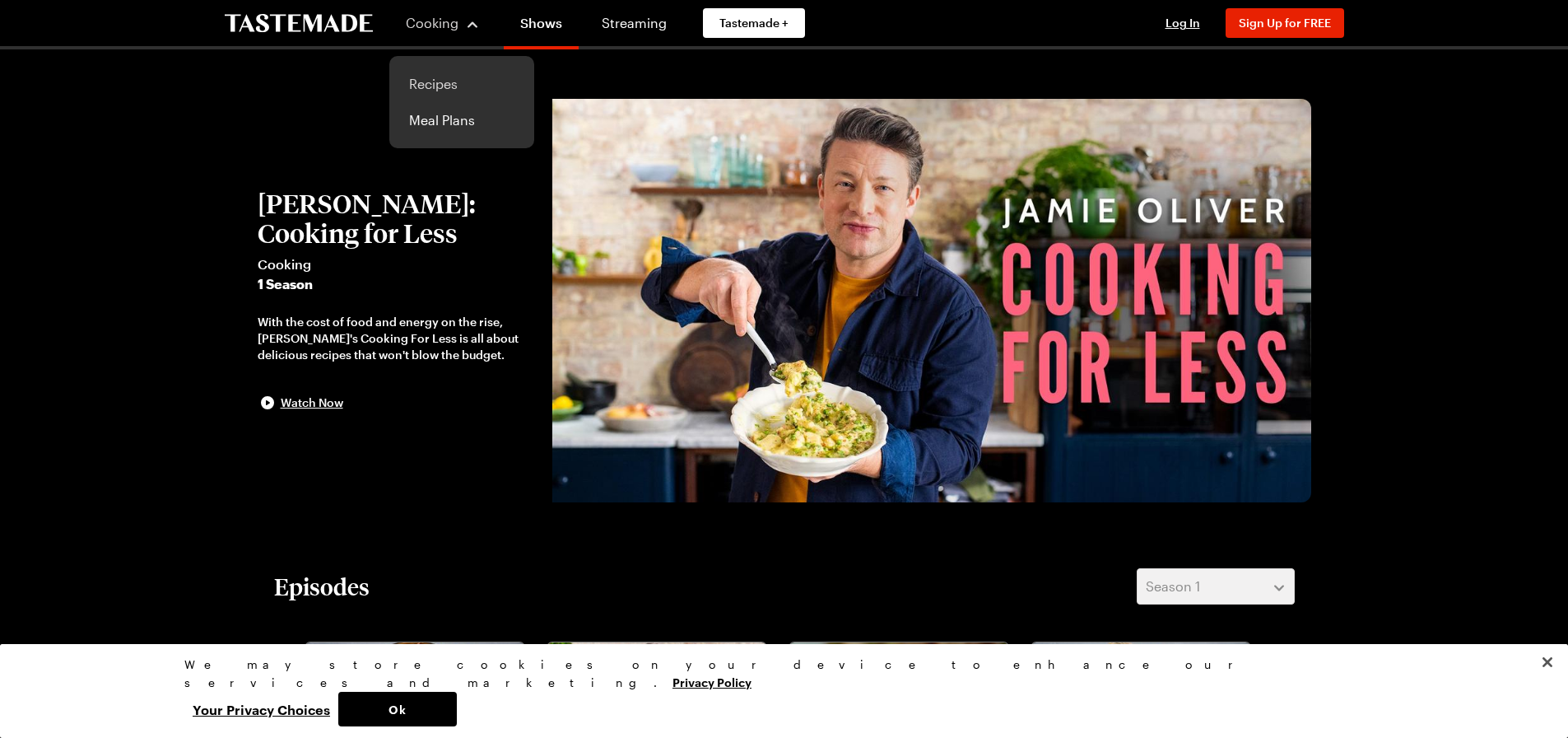
click at [418, 83] on link "Recipes" at bounding box center [462, 84] width 125 height 36
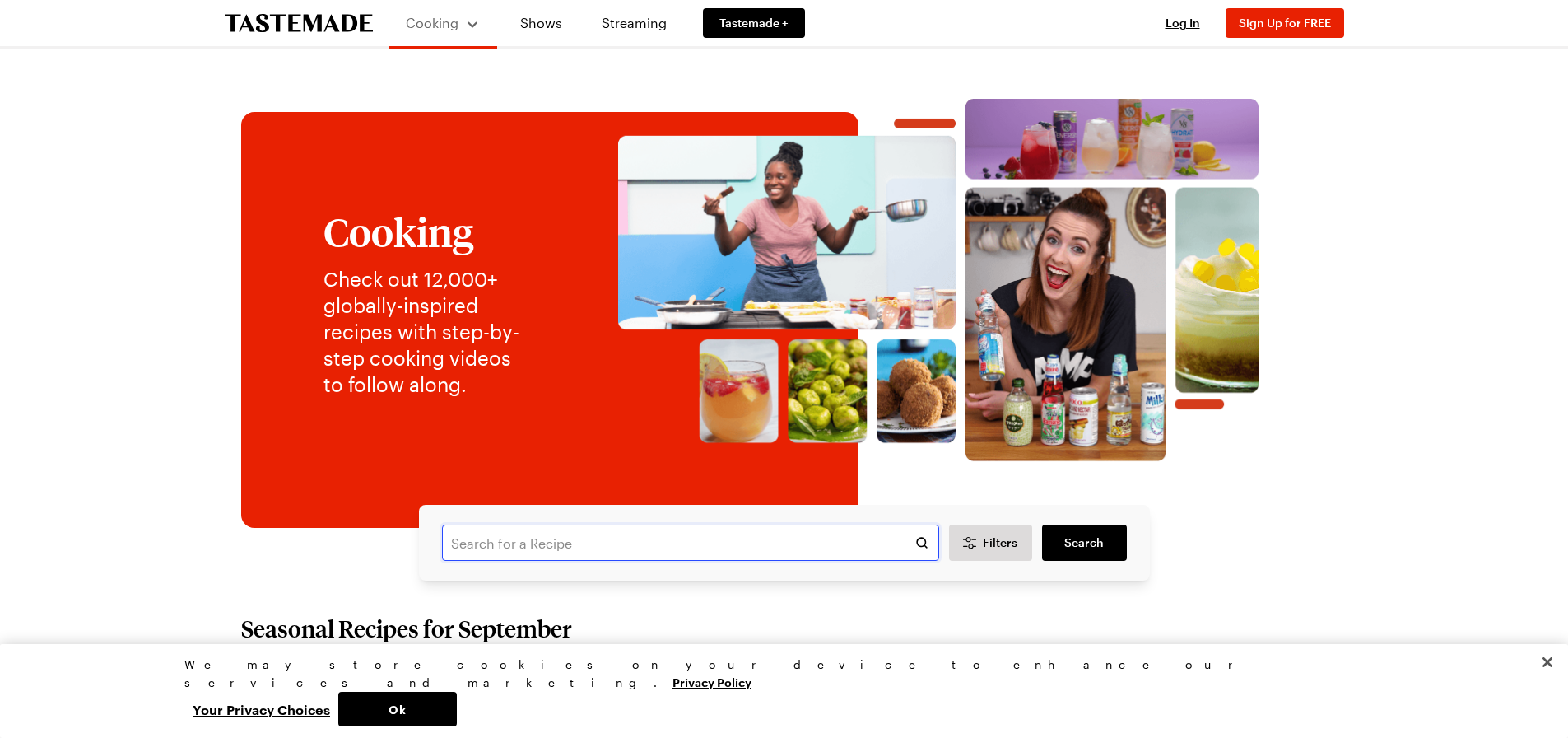
click at [600, 548] on input "text" at bounding box center [691, 543] width 497 height 36
type input "crispy pork noodles"
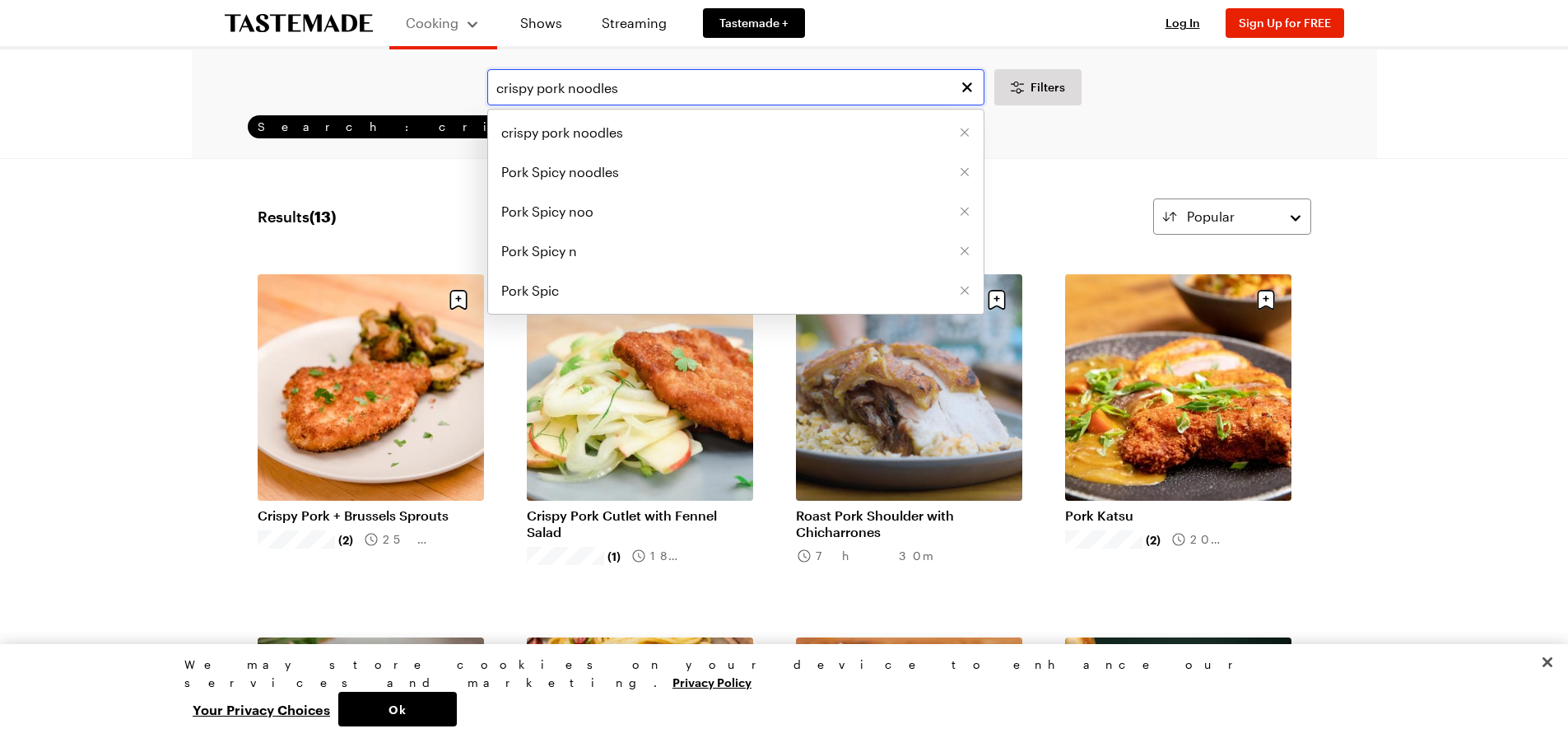
click at [718, 80] on input "crispy pork noodles" at bounding box center [736, 87] width 497 height 36
type input "crispy pork noodles [PERSON_NAME]"
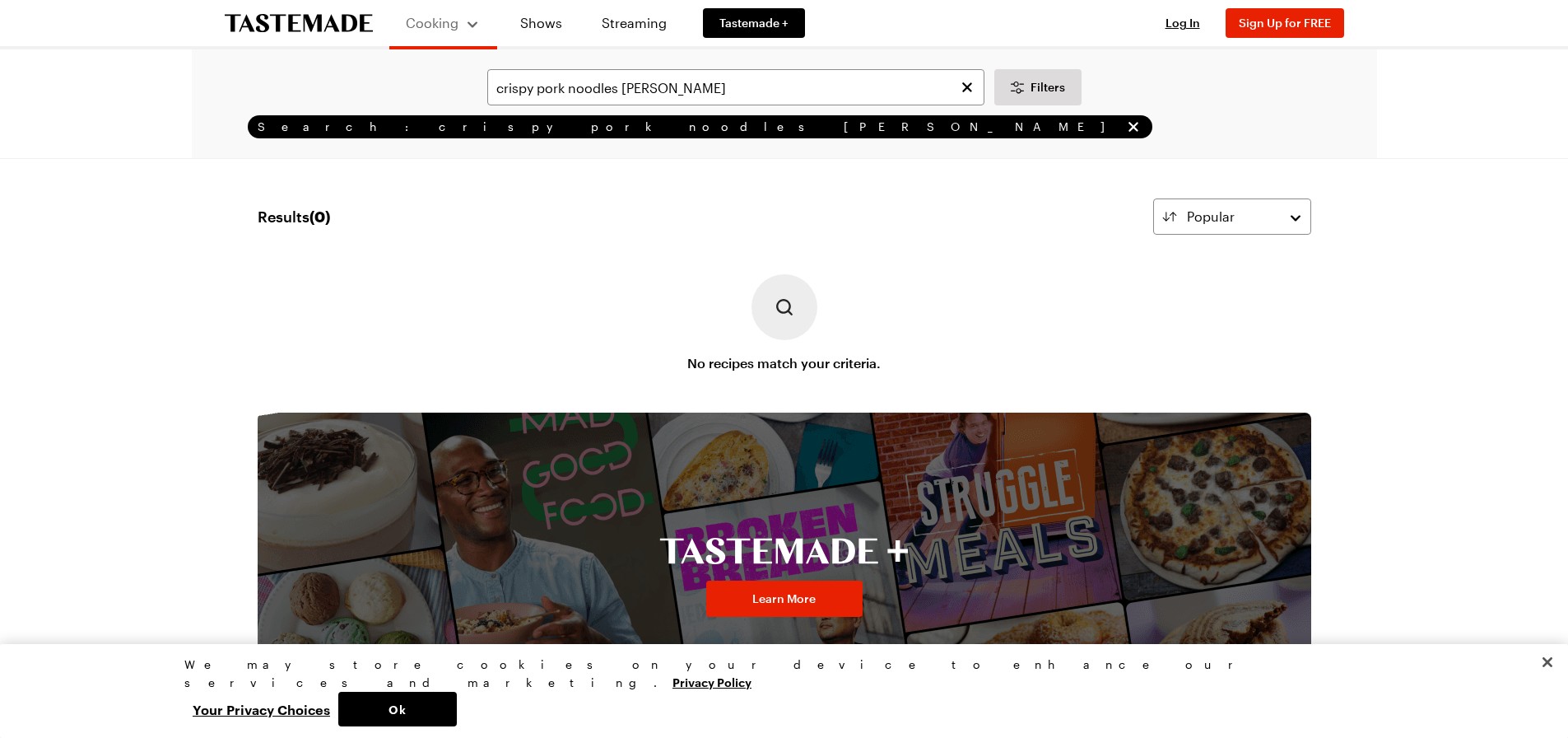
click at [693, 125] on div "Search: crispy pork noodles [PERSON_NAME]" at bounding box center [784, 127] width 1139 height 23
